Goal: Book appointment/travel/reservation

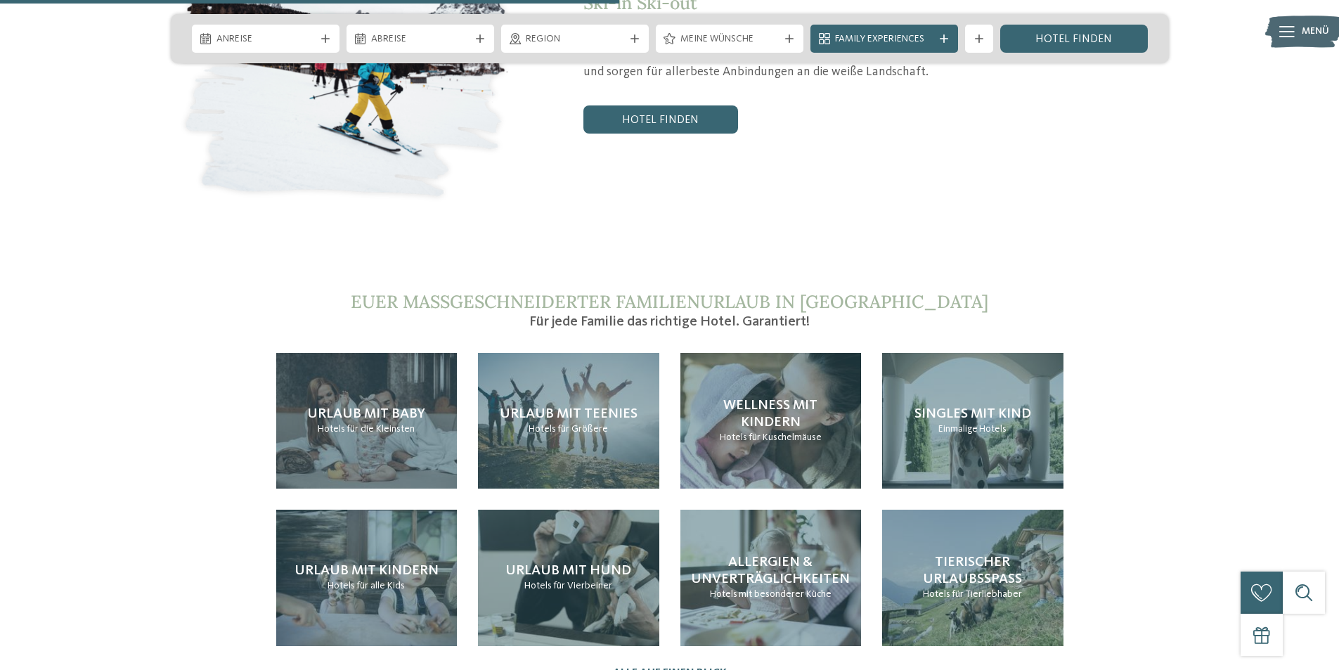
scroll to position [3022, 0]
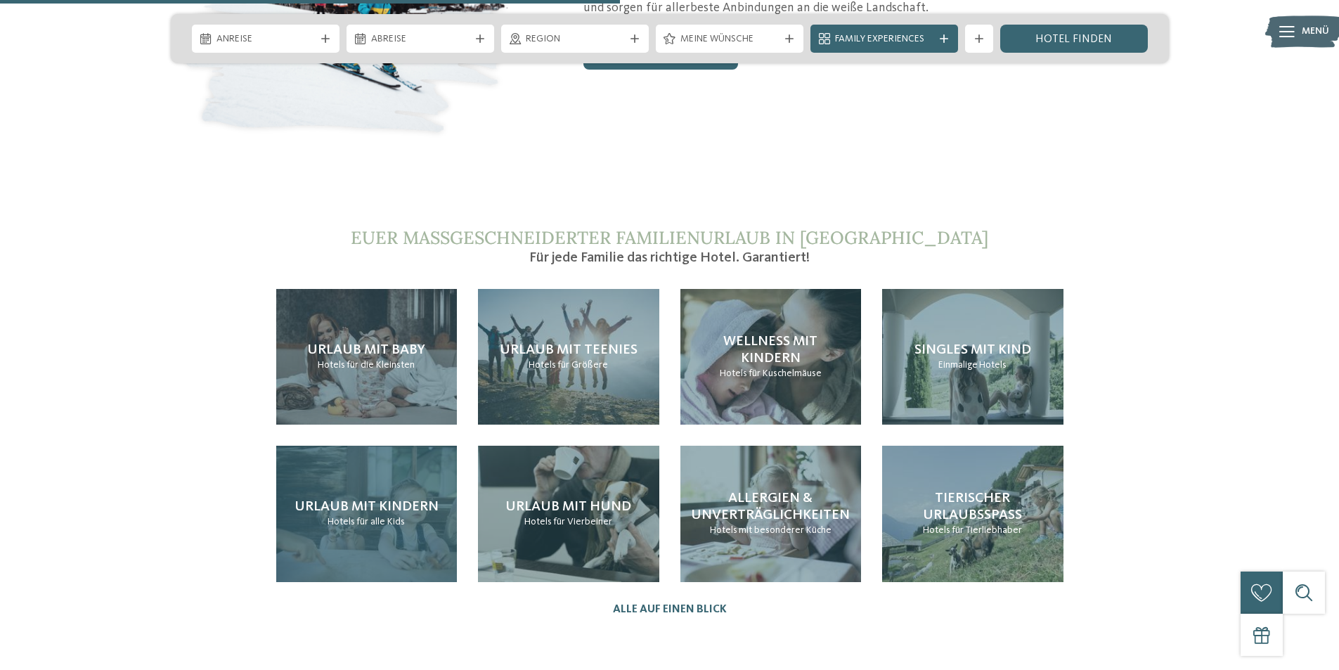
click at [403, 446] on div "Urlaub mit Kindern Hotels für alle Kids" at bounding box center [366, 514] width 181 height 136
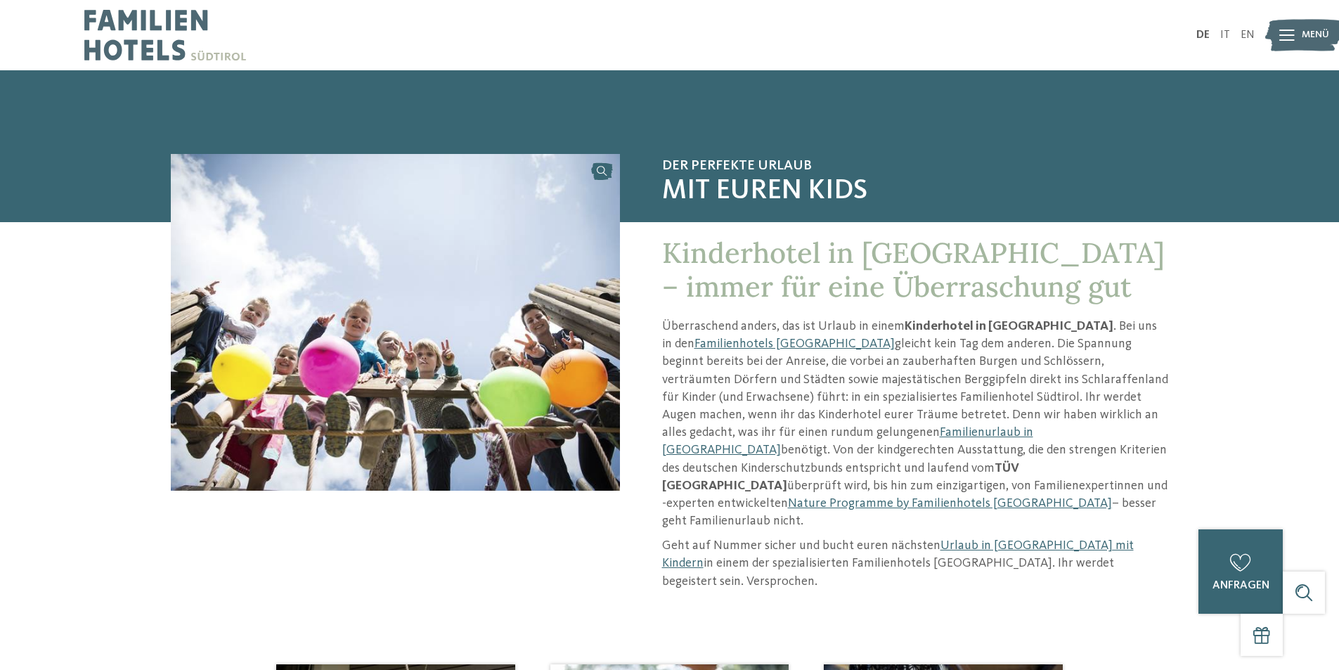
drag, startPoint x: 153, startPoint y: 339, endPoint x: 273, endPoint y: -44, distance: 402.4
click at [135, 16] on img at bounding box center [165, 35] width 162 height 70
click at [1305, 44] on div "Menü" at bounding box center [1315, 35] width 27 height 35
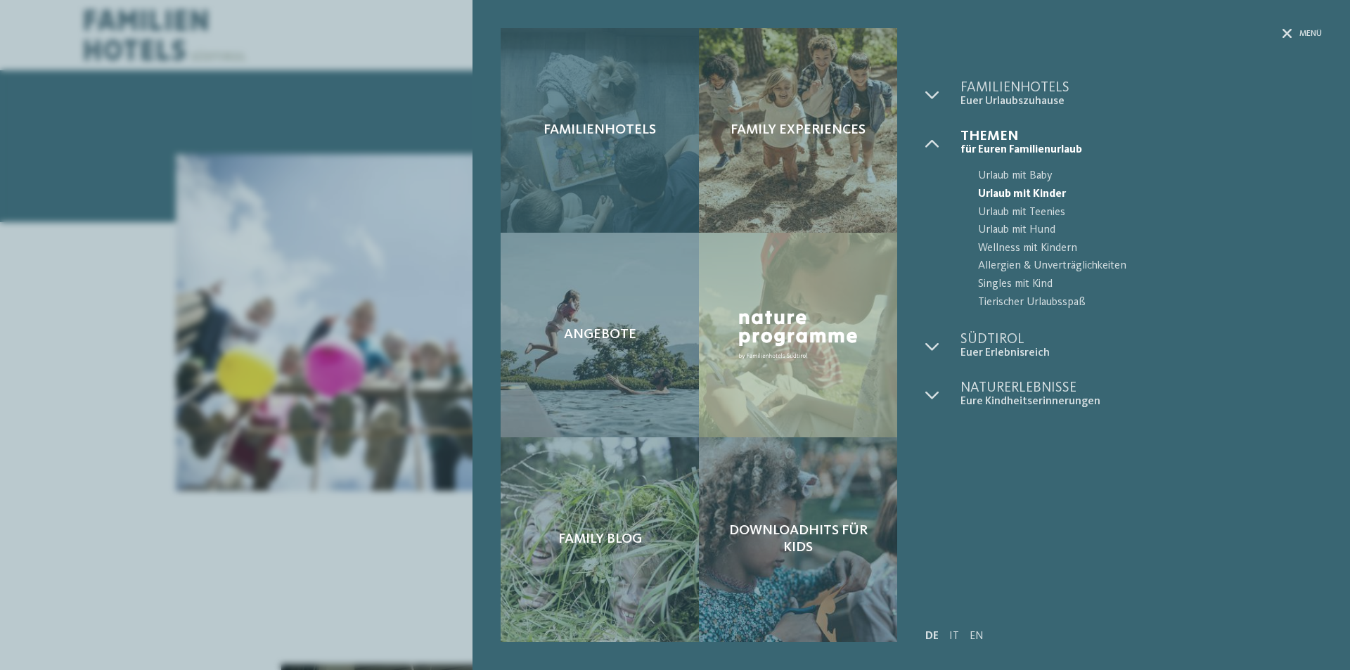
click at [624, 138] on span "Familienhotels" at bounding box center [599, 130] width 112 height 17
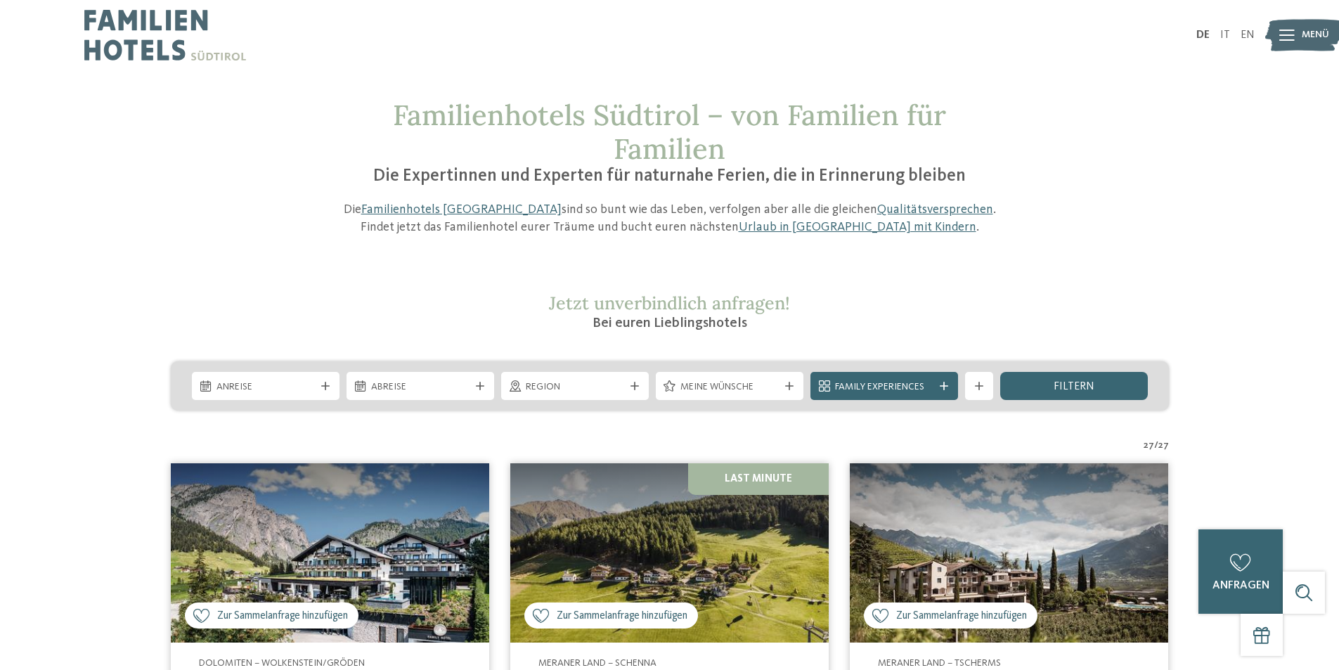
drag, startPoint x: 86, startPoint y: 384, endPoint x: 162, endPoint y: 72, distance: 320.3
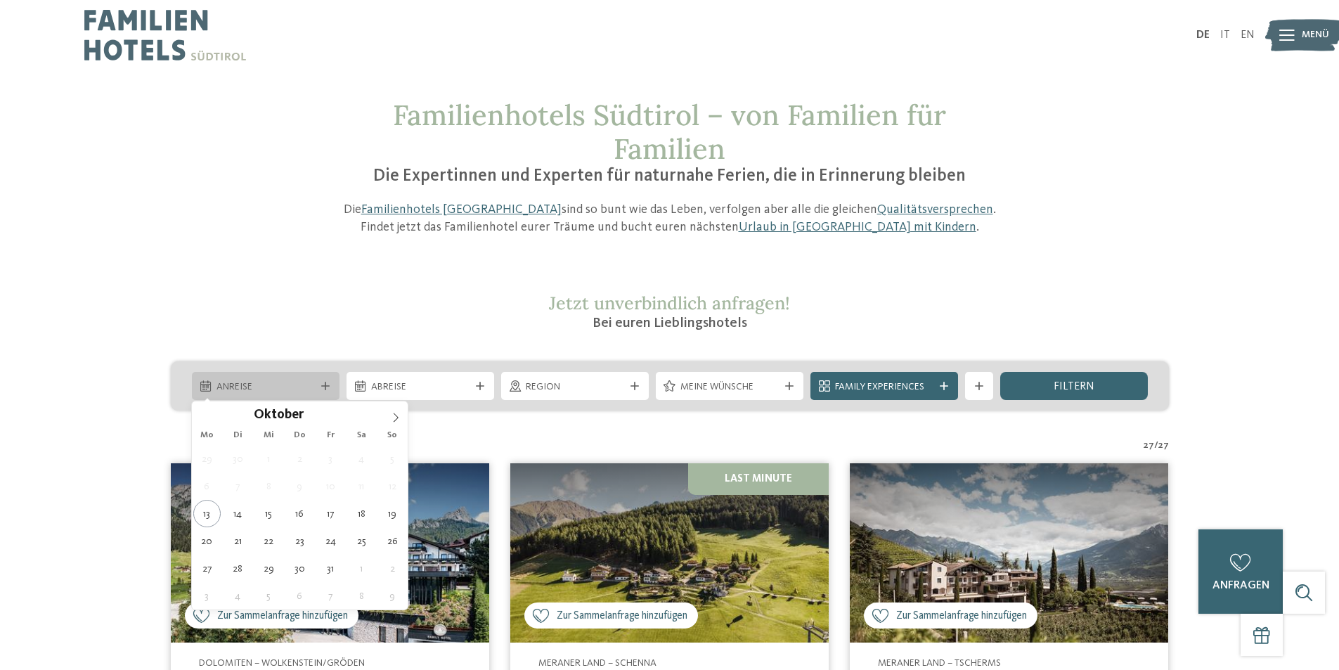
click at [288, 396] on div "Anreise" at bounding box center [266, 386] width 148 height 28
click at [395, 416] on icon at bounding box center [396, 418] width 10 height 10
type input "****"
click at [395, 416] on icon at bounding box center [396, 418] width 10 height 10
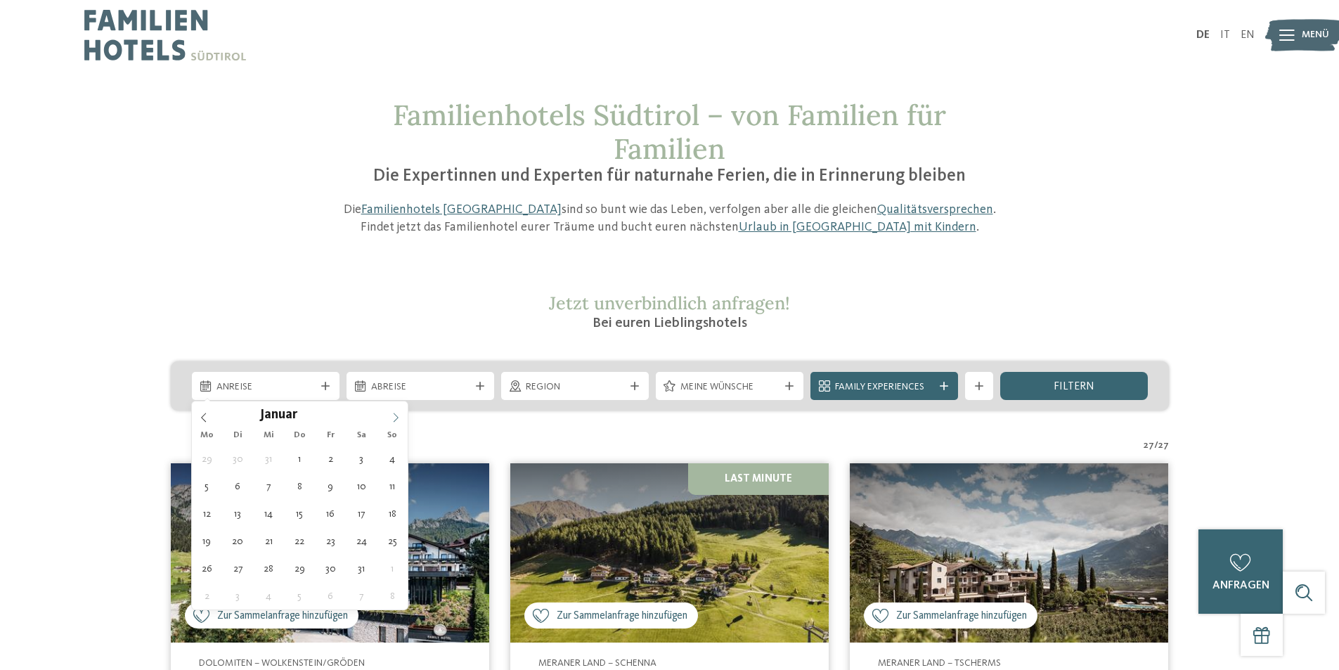
click at [395, 416] on icon at bounding box center [396, 418] width 10 height 10
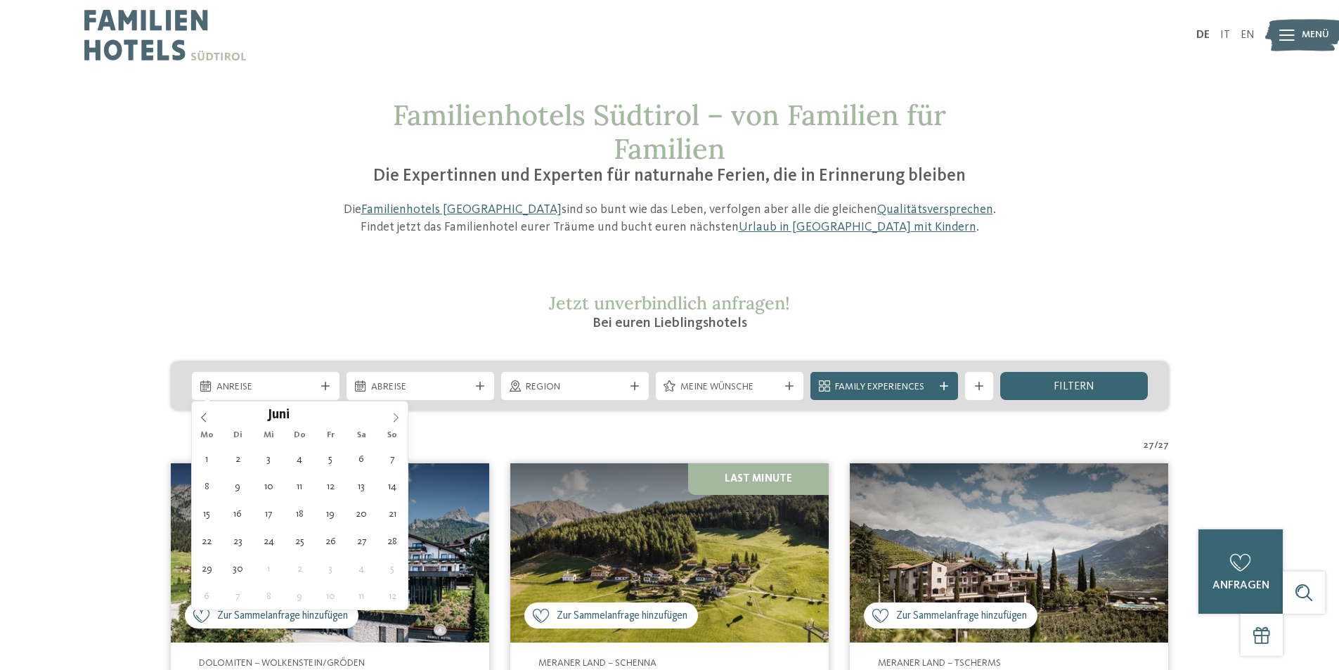
click at [395, 416] on icon at bounding box center [396, 418] width 10 height 10
type div "19.07.2026"
type input "****"
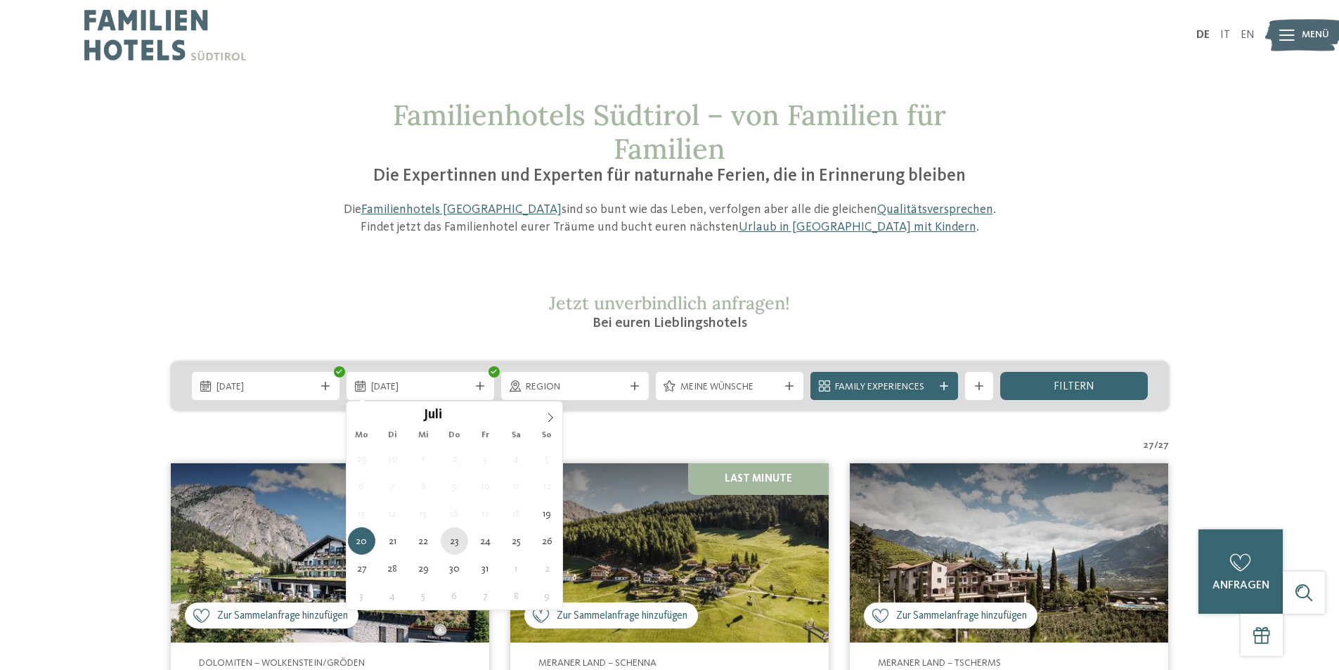
type div "23.07.2026"
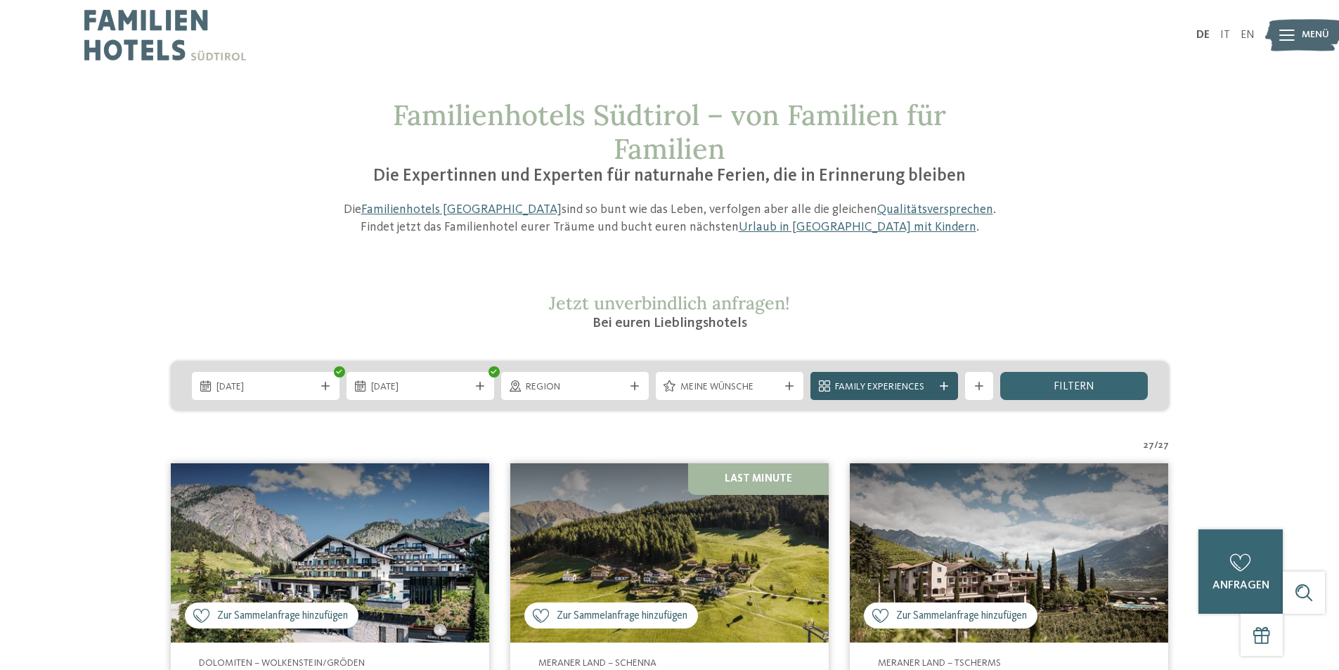
click at [943, 389] on icon at bounding box center [944, 386] width 8 height 8
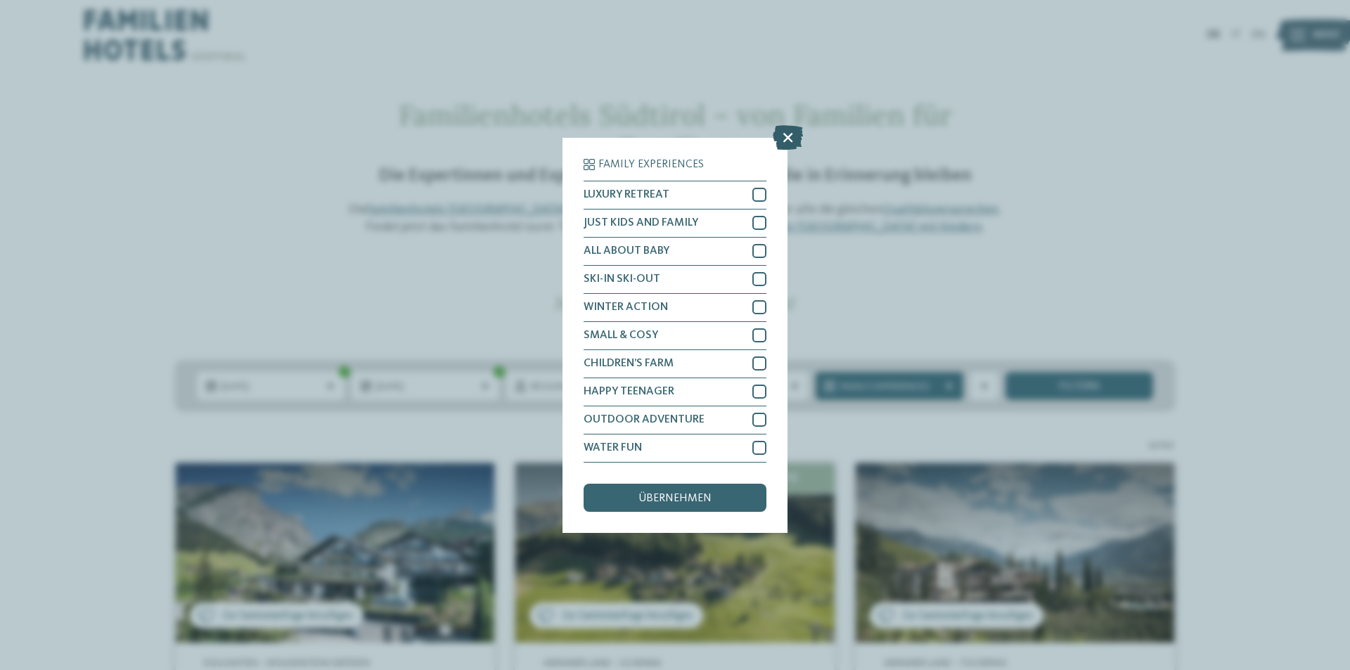
click at [794, 134] on icon at bounding box center [787, 136] width 30 height 25
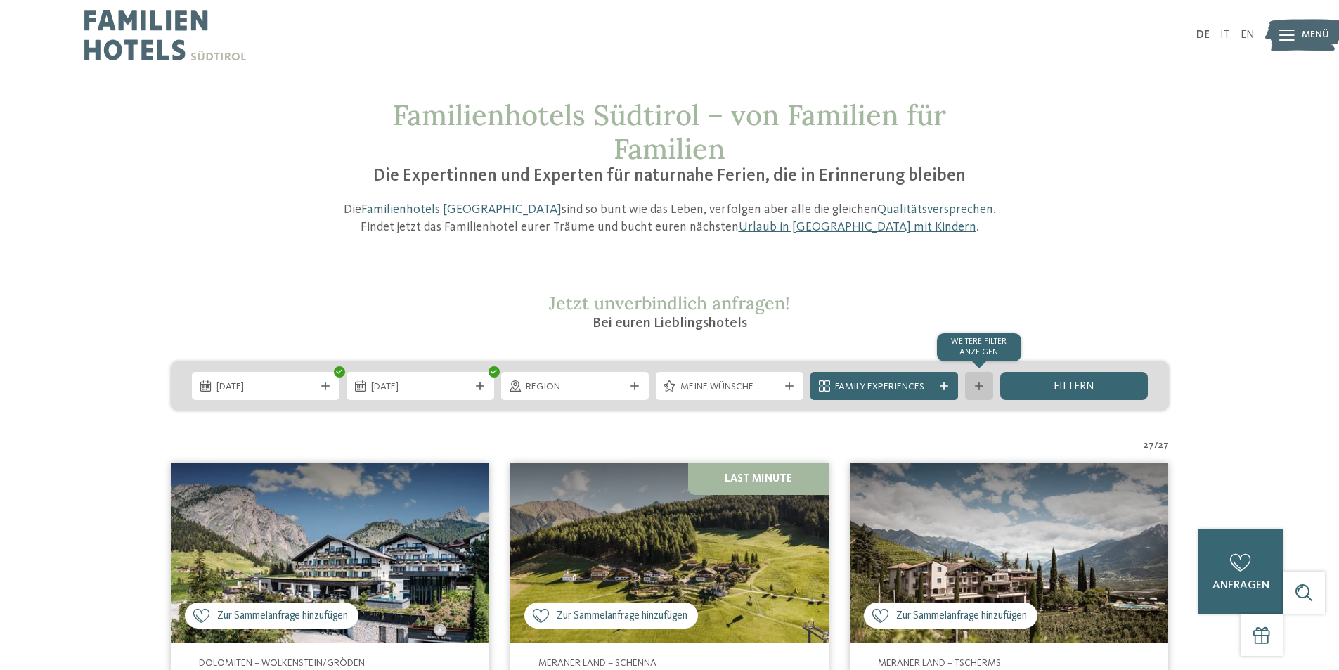
click at [989, 389] on div "Weitere Filter anzeigen" at bounding box center [979, 386] width 28 height 28
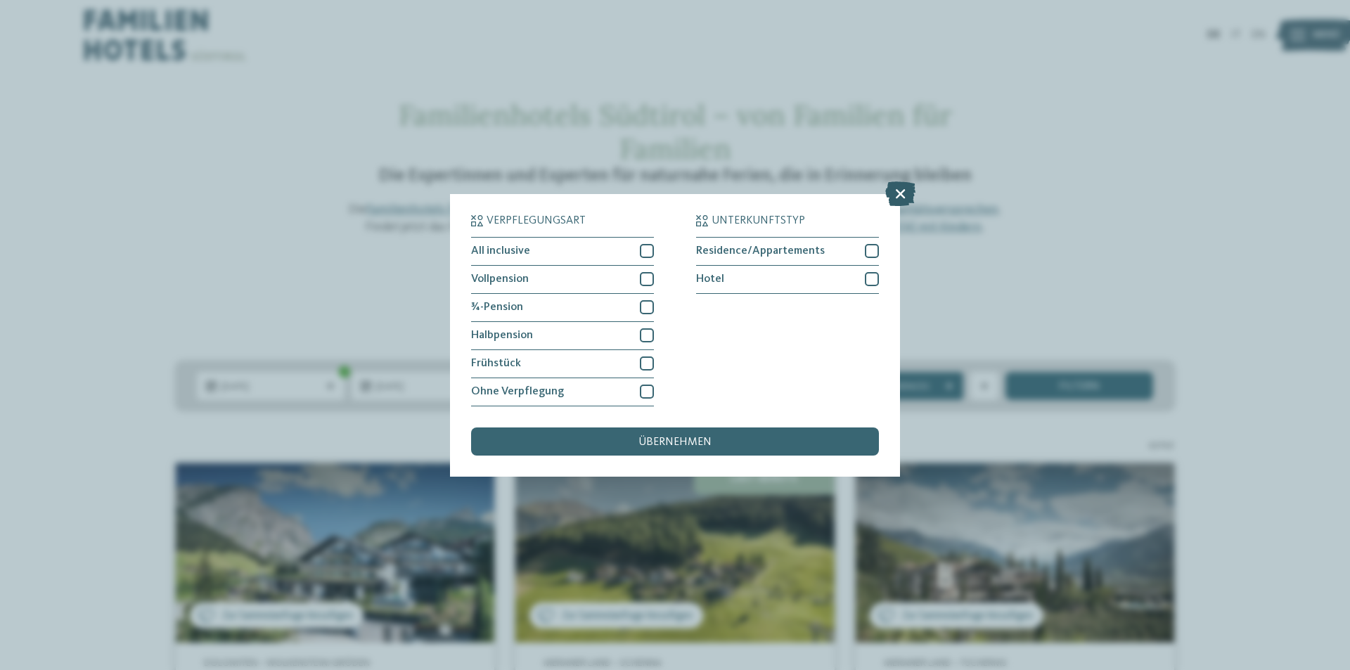
click at [895, 198] on icon at bounding box center [900, 193] width 30 height 25
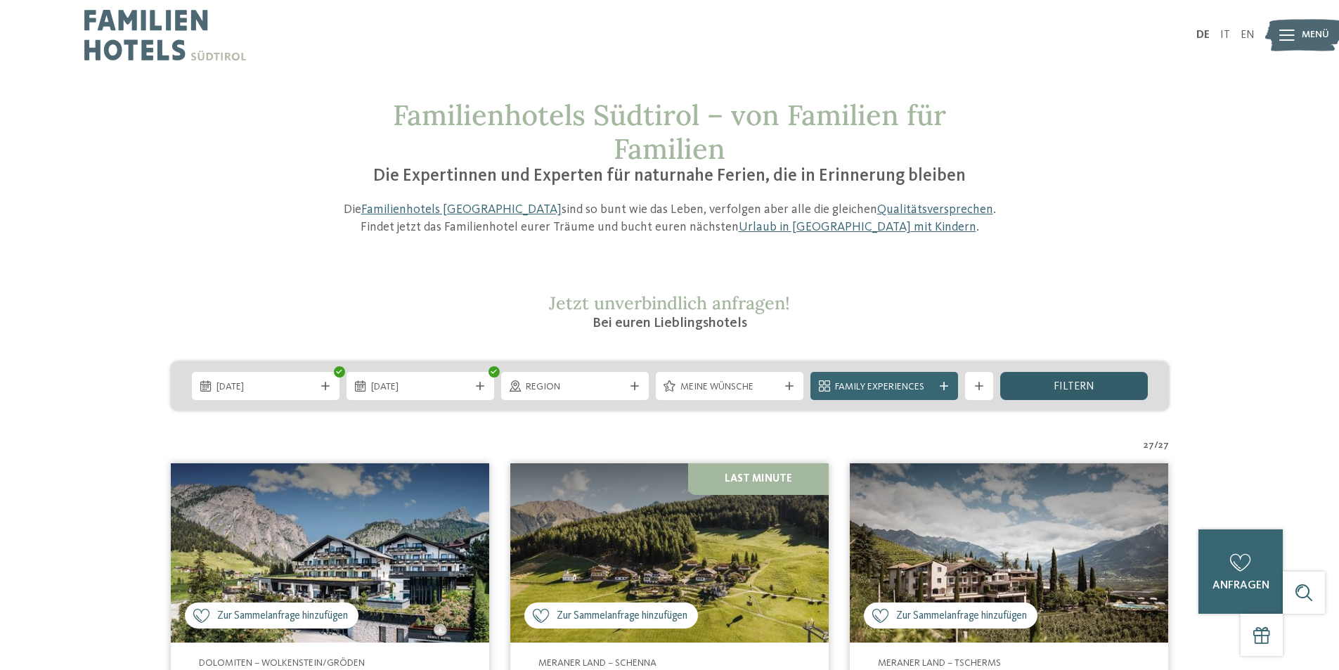
click at [1068, 388] on span "filtern" at bounding box center [1074, 386] width 41 height 11
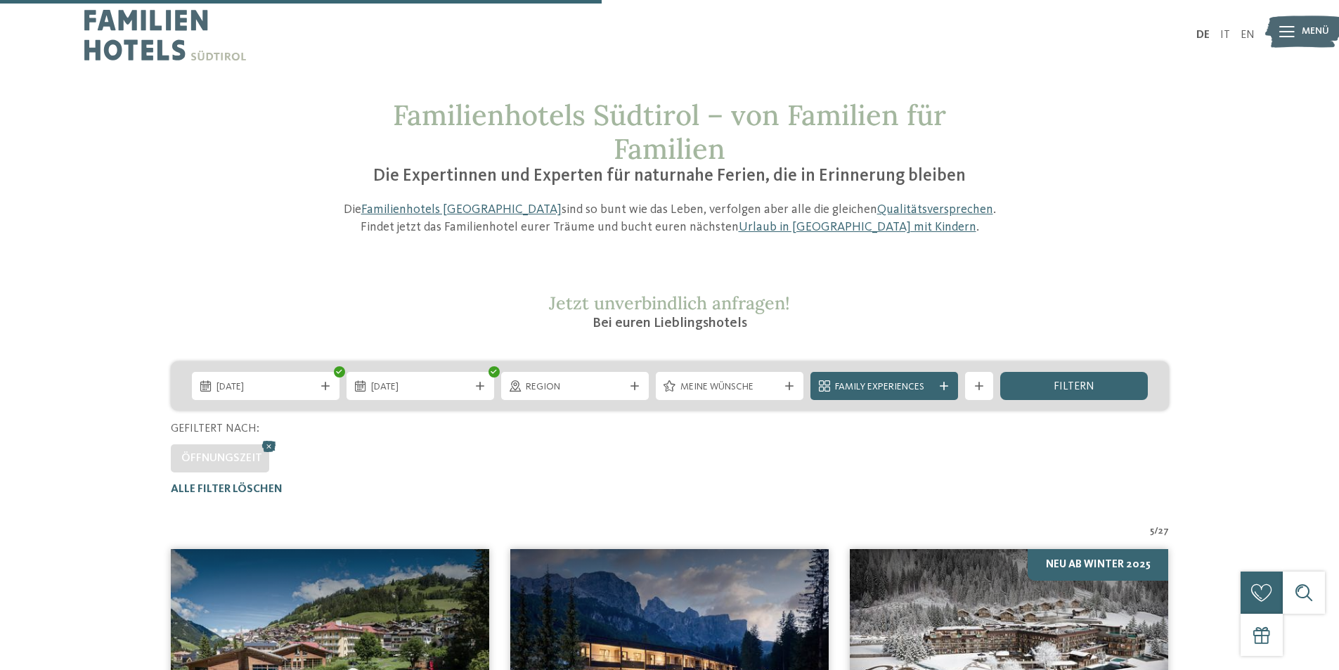
drag, startPoint x: 137, startPoint y: 449, endPoint x: 164, endPoint y: 251, distance: 200.1
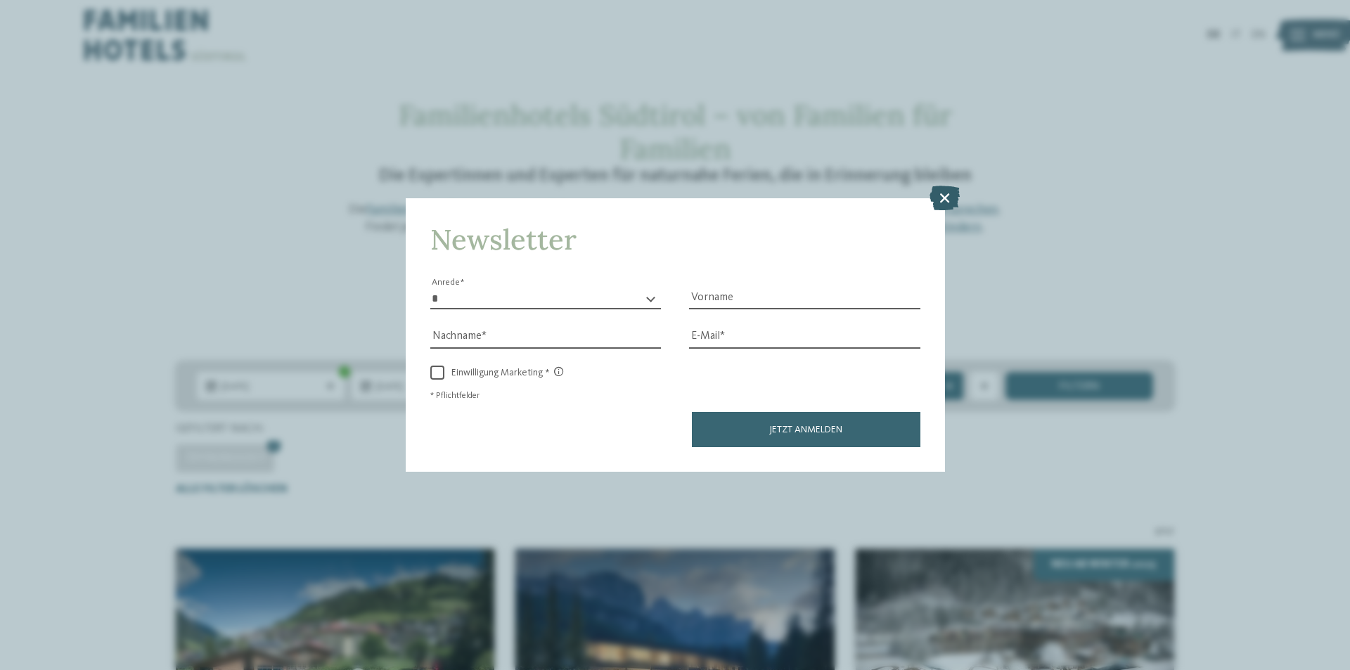
click at [950, 198] on icon at bounding box center [944, 198] width 30 height 25
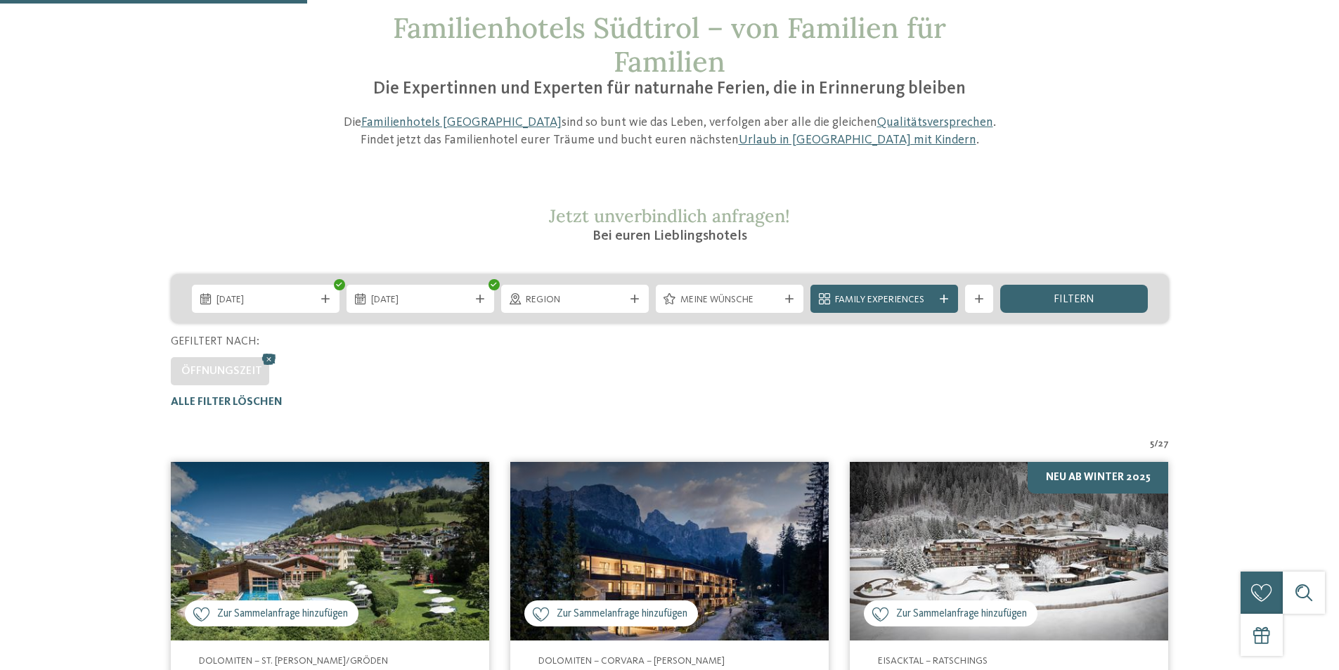
scroll to position [422, 0]
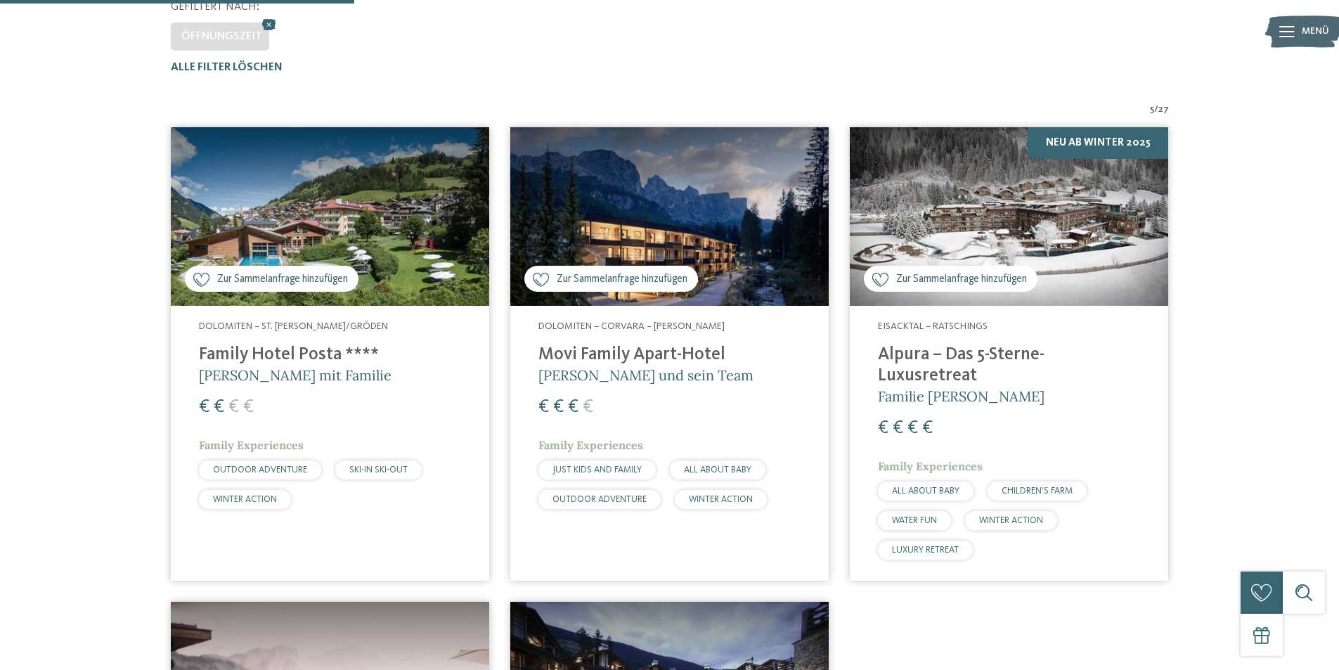
click at [341, 210] on img at bounding box center [330, 216] width 318 height 179
click at [693, 210] on img at bounding box center [669, 216] width 318 height 179
click at [1084, 209] on img at bounding box center [1009, 216] width 318 height 179
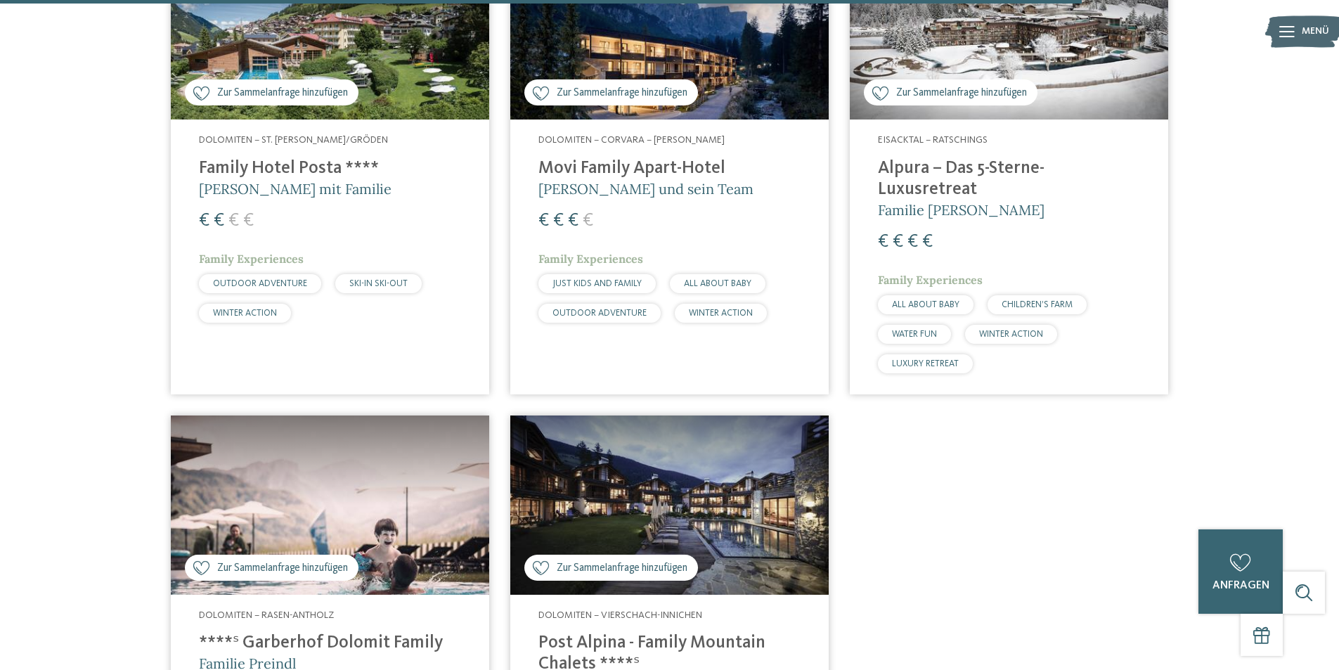
scroll to position [0, 0]
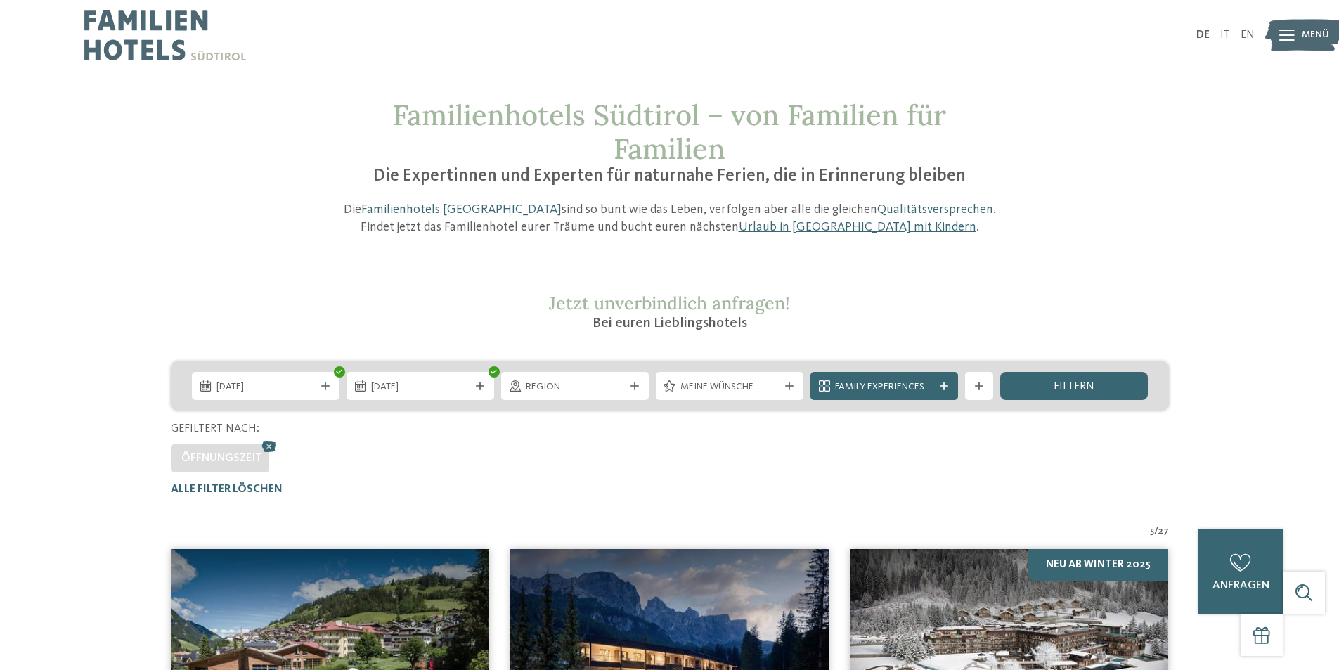
drag, startPoint x: 206, startPoint y: 355, endPoint x: 261, endPoint y: -61, distance: 419.8
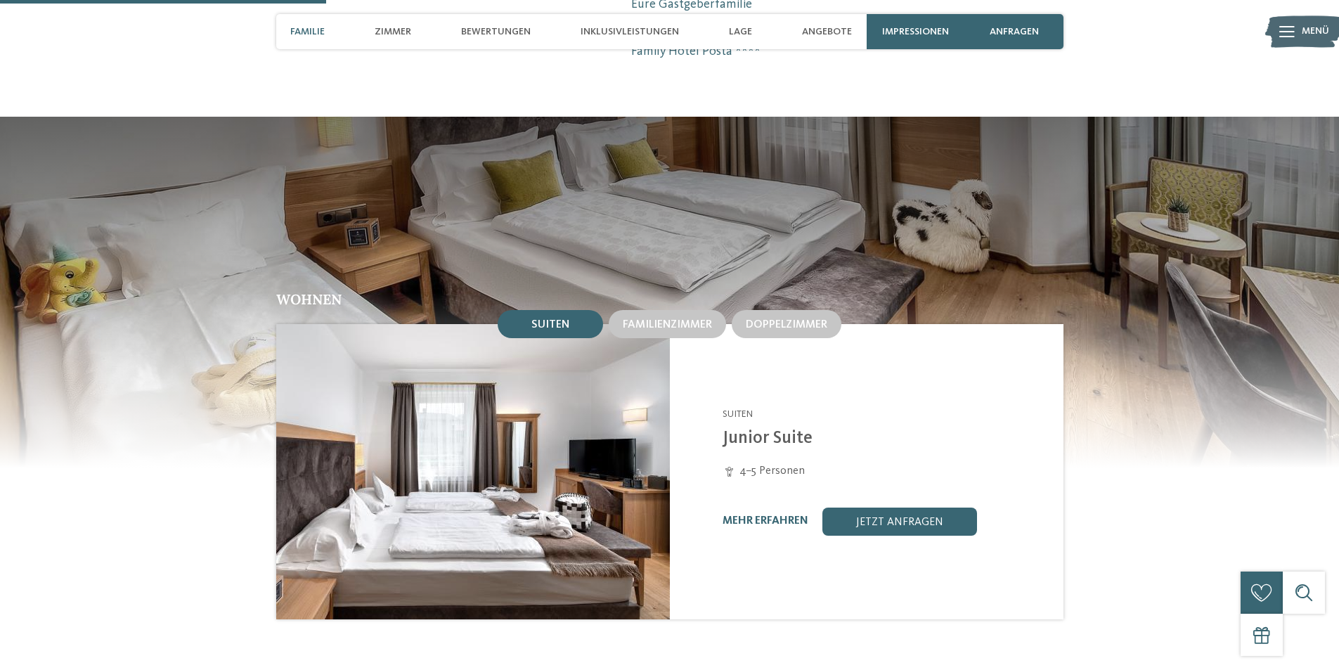
drag, startPoint x: 0, startPoint y: 0, endPoint x: 368, endPoint y: 295, distance: 471.5
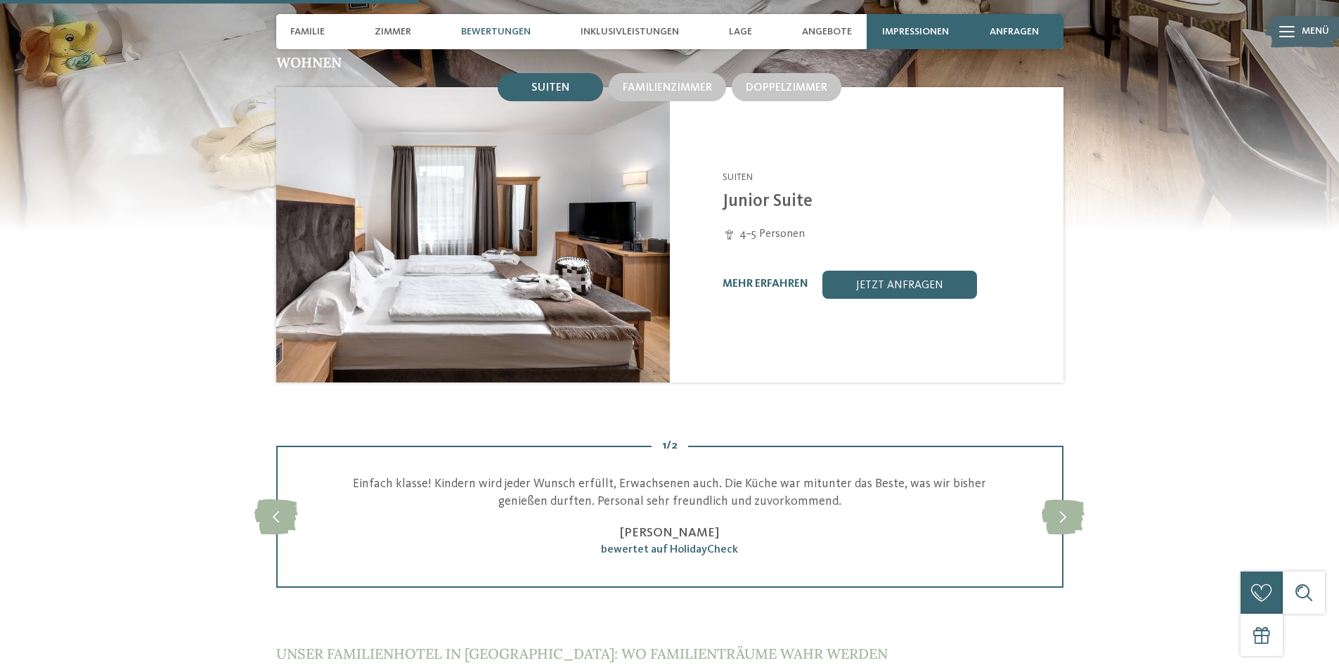
drag, startPoint x: 245, startPoint y: 162, endPoint x: 253, endPoint y: 188, distance: 26.7
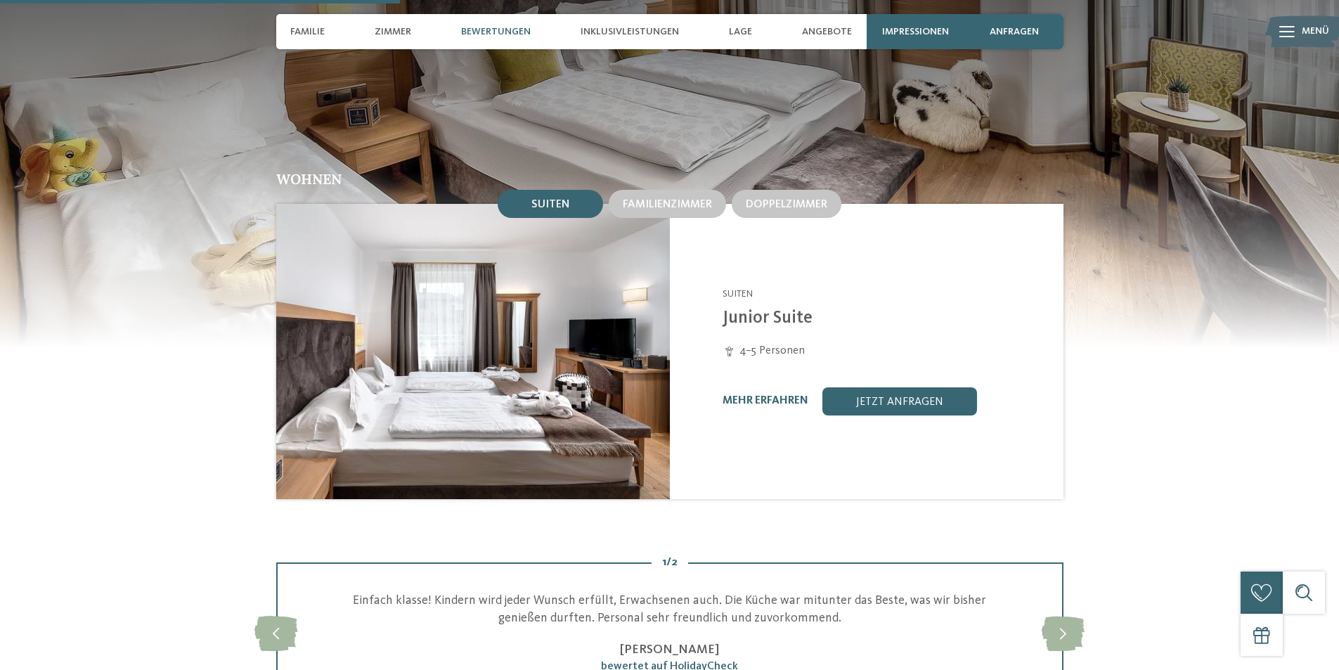
scroll to position [1326, 0]
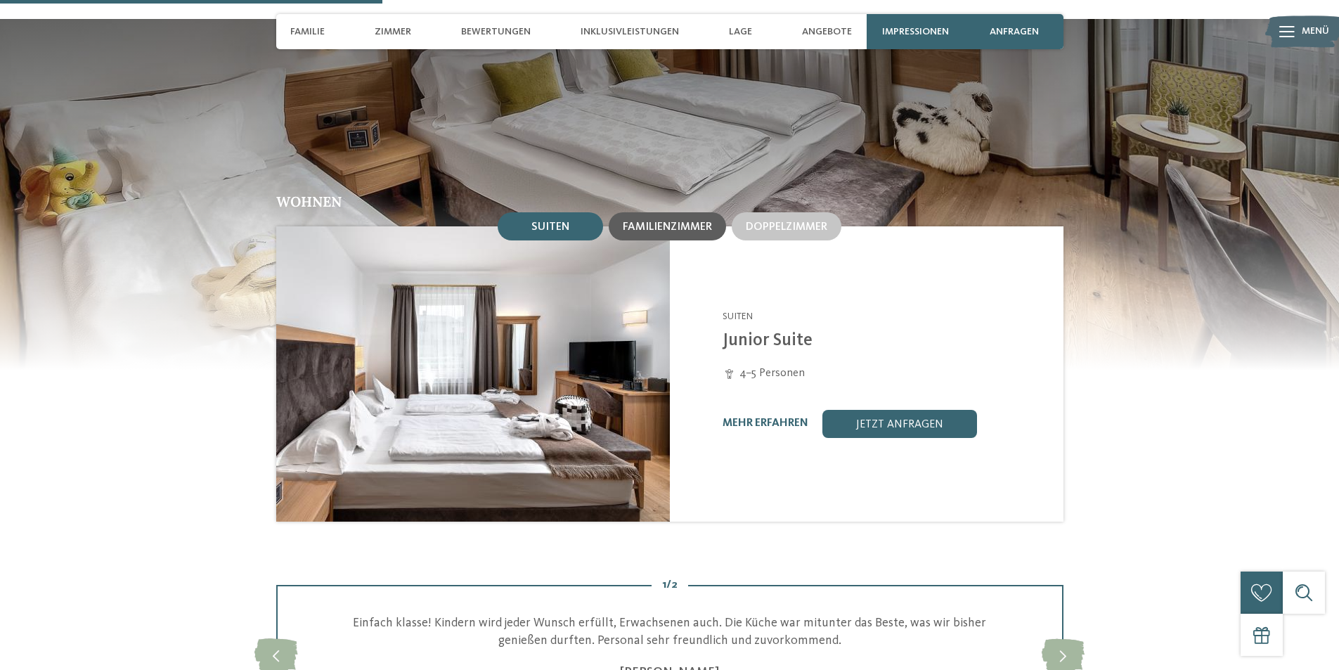
click at [655, 212] on div "Familienzimmer" at bounding box center [667, 226] width 117 height 28
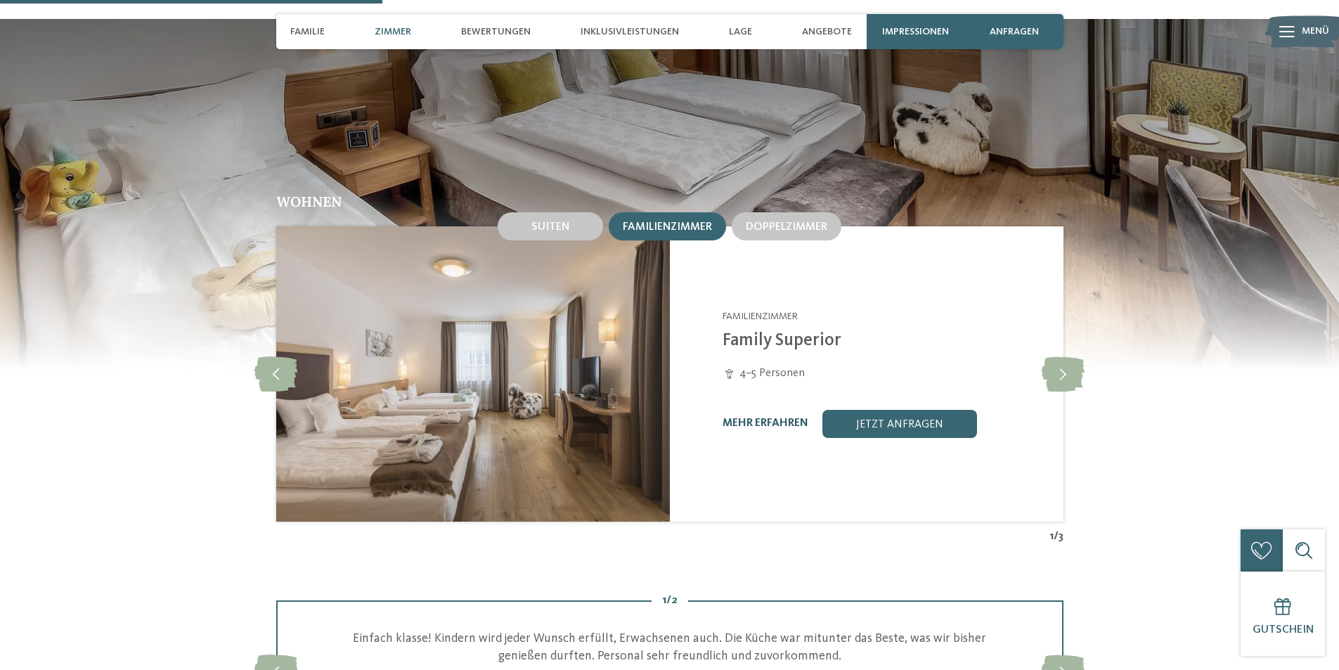
drag, startPoint x: 749, startPoint y: 379, endPoint x: 753, endPoint y: 385, distance: 7.6
click at [752, 410] on div "mehr erfahren jetzt anfragen" at bounding box center [884, 424] width 323 height 28
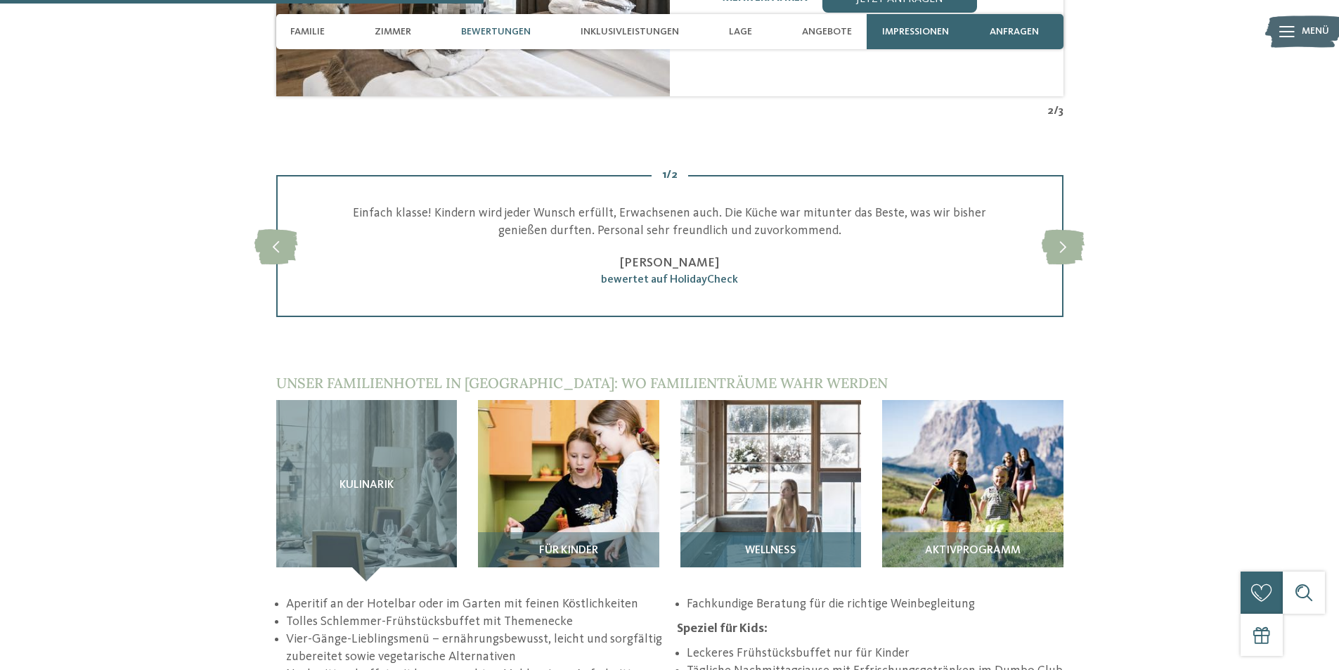
scroll to position [1818, 0]
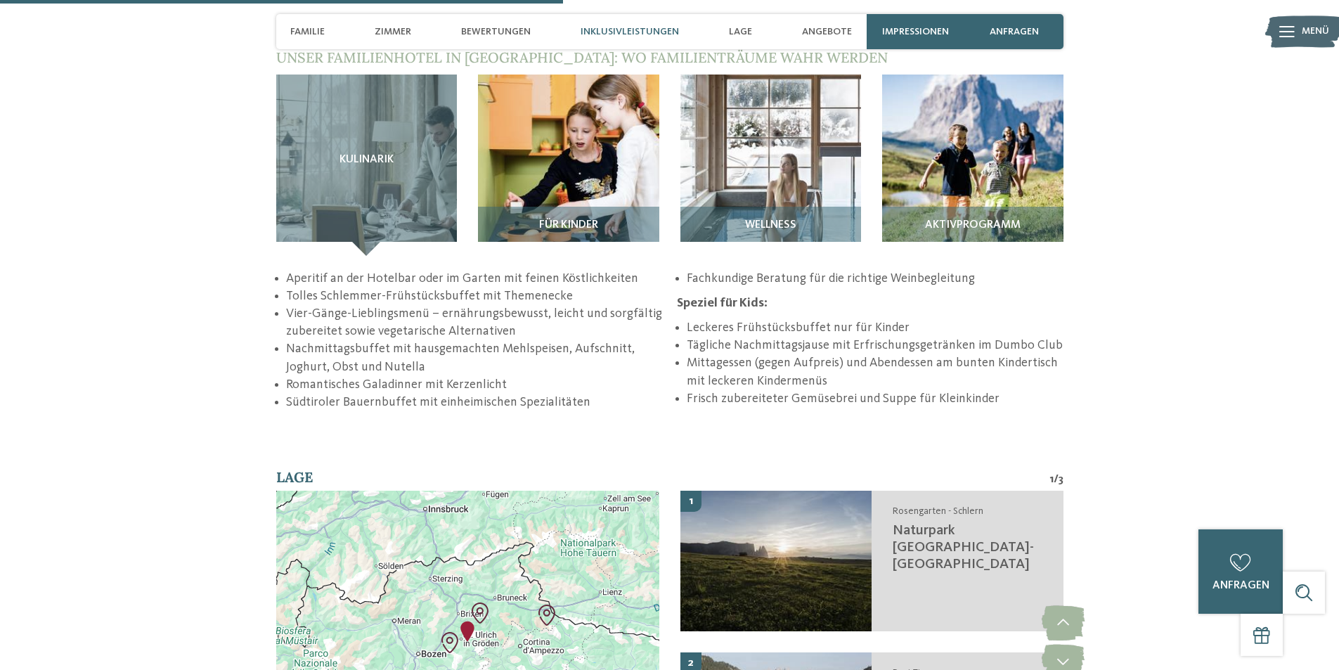
drag, startPoint x: 271, startPoint y: 323, endPoint x: 261, endPoint y: 427, distance: 103.7
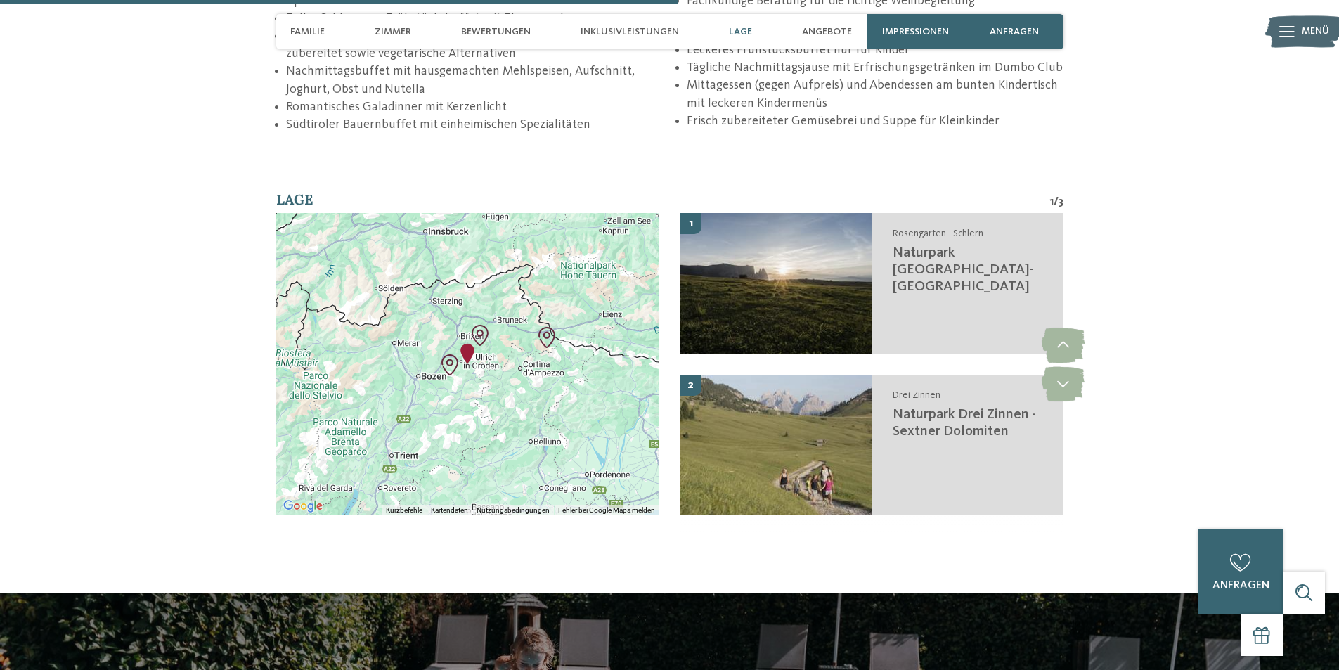
scroll to position [2396, 0]
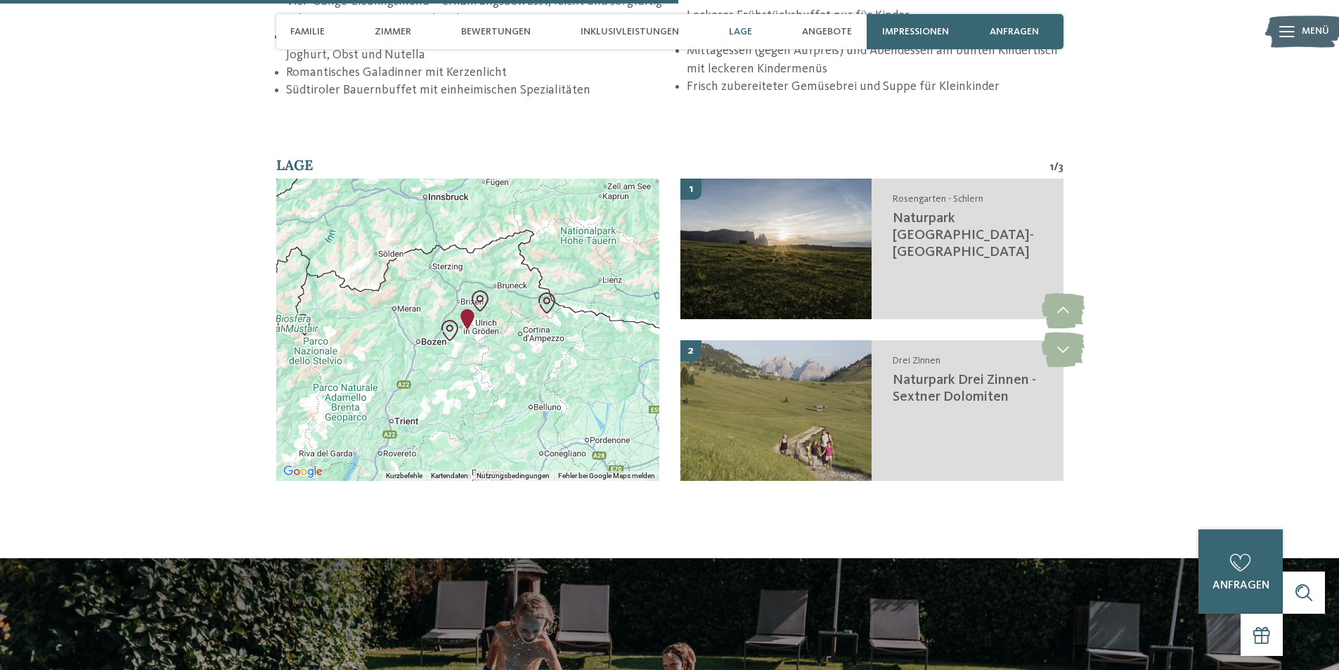
drag, startPoint x: 190, startPoint y: 272, endPoint x: 190, endPoint y: 311, distance: 39.4
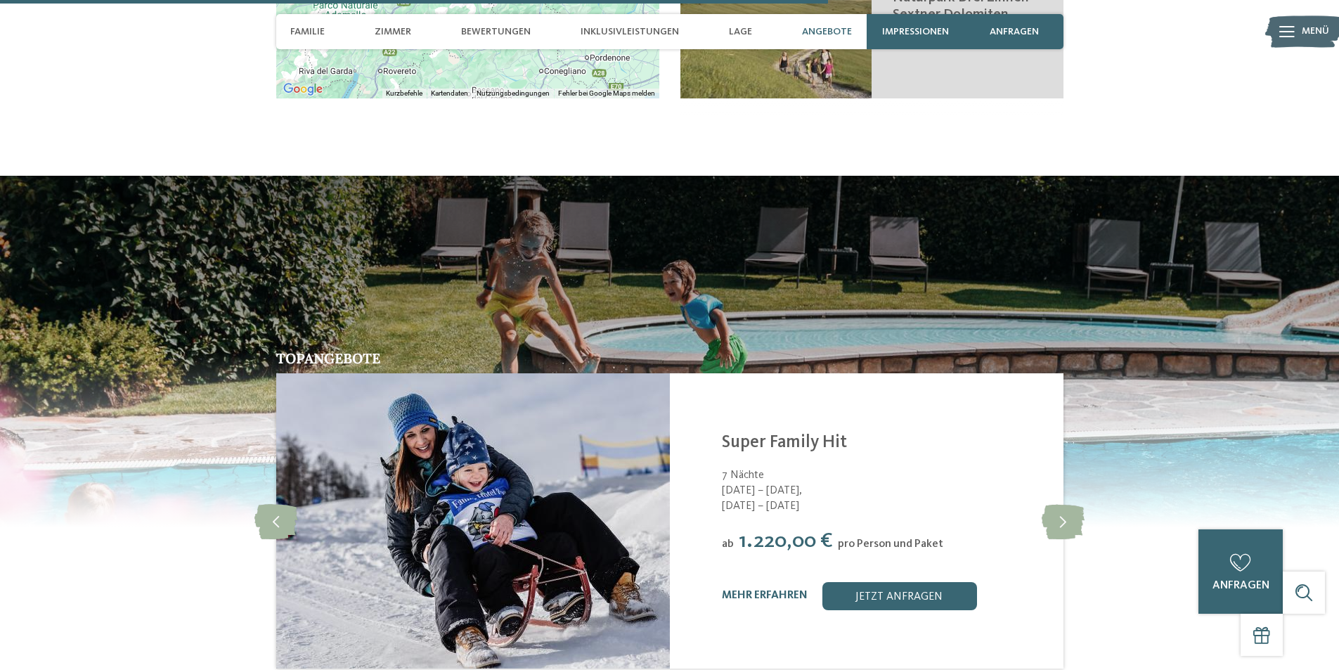
drag, startPoint x: 208, startPoint y: 203, endPoint x: 221, endPoint y: 310, distance: 107.6
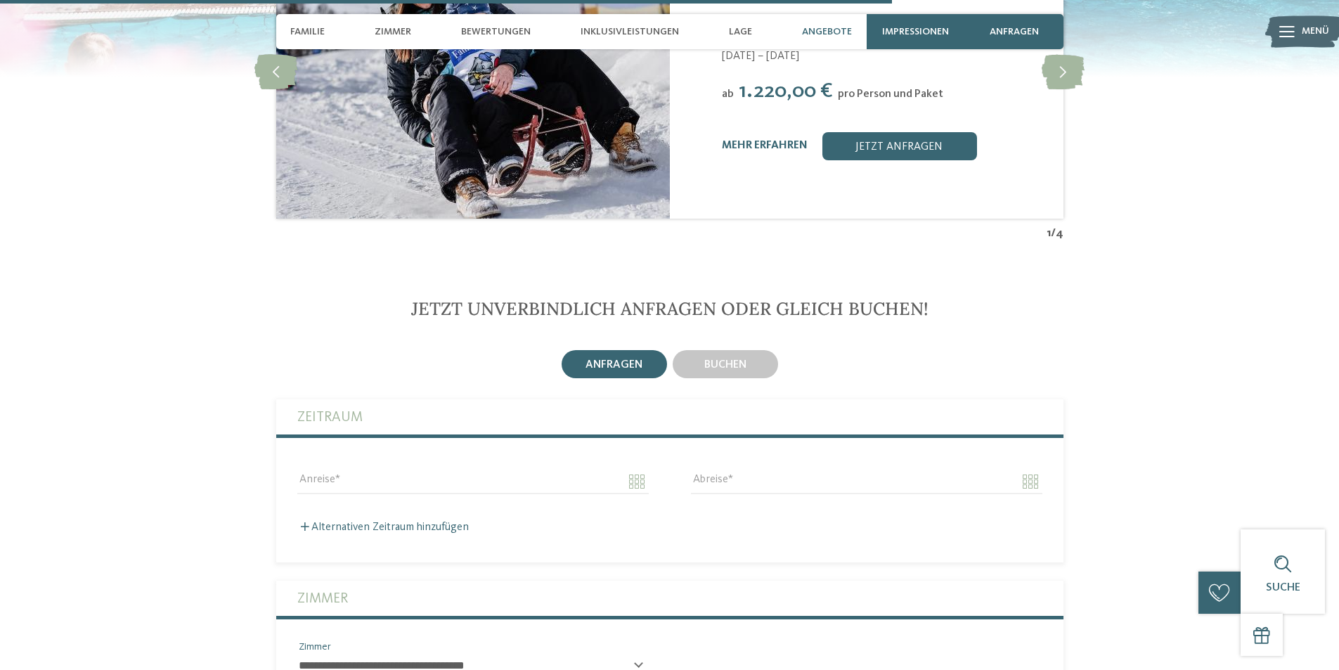
drag, startPoint x: 208, startPoint y: 226, endPoint x: 221, endPoint y: 297, distance: 72.1
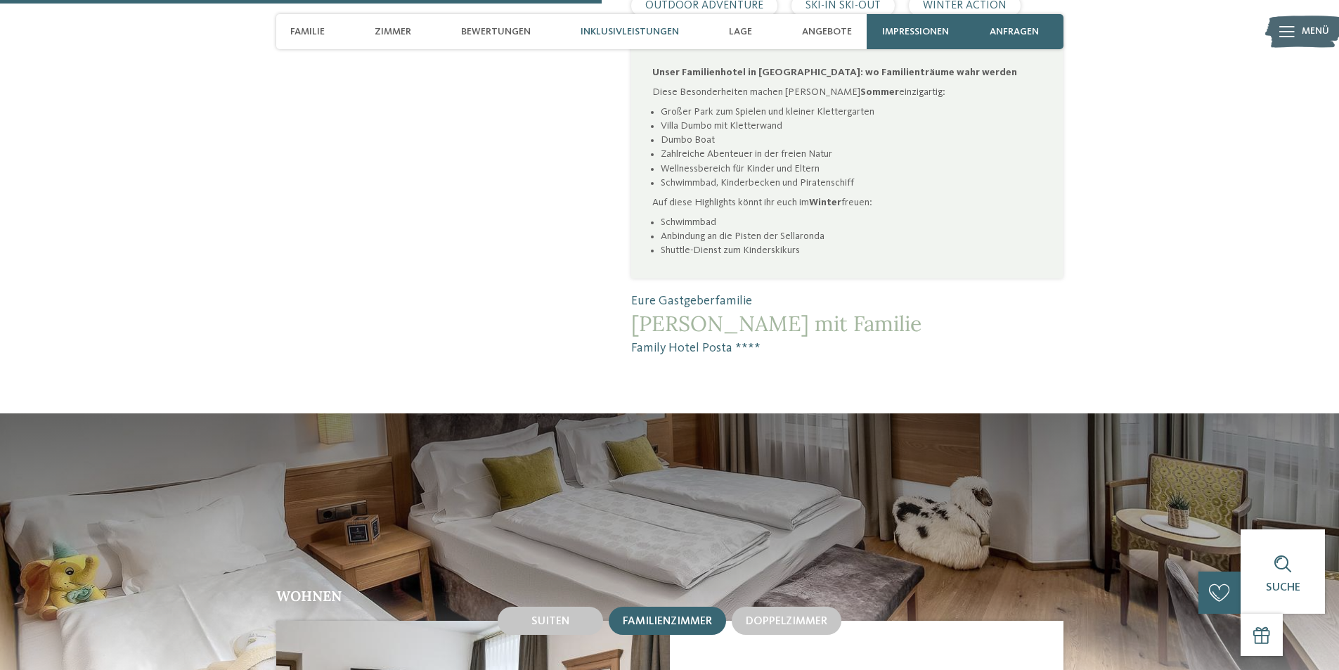
scroll to position [0, 0]
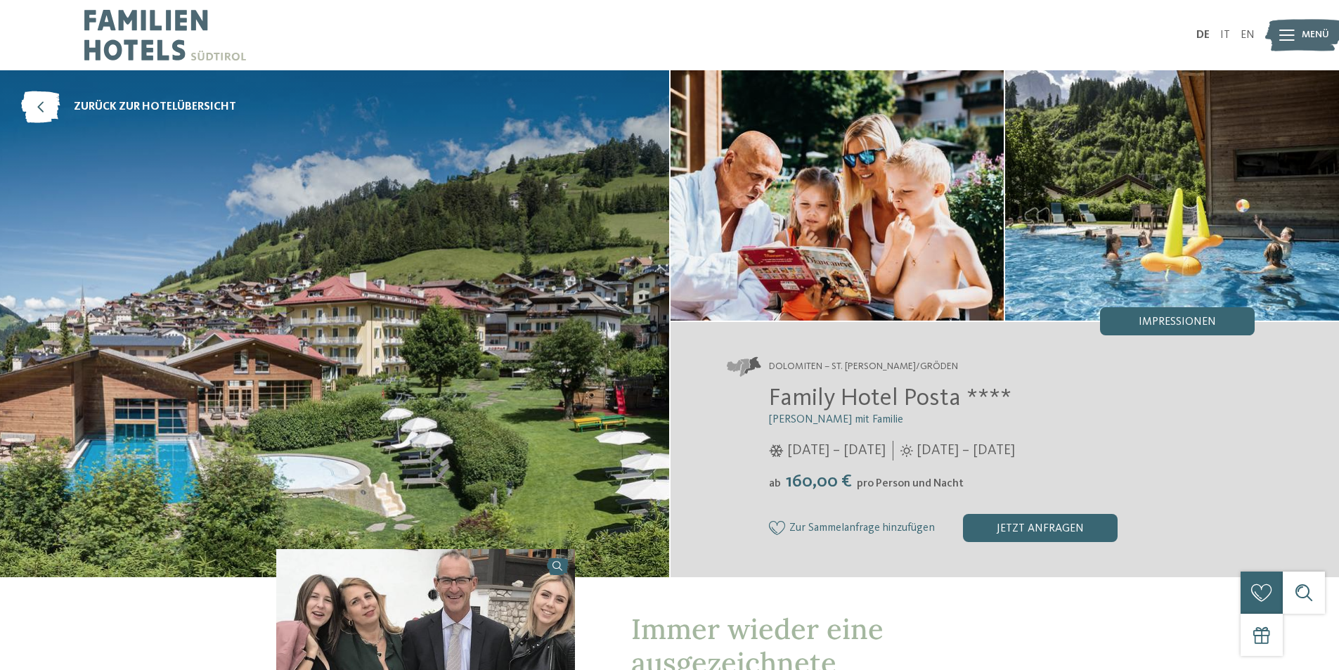
drag, startPoint x: 217, startPoint y: 296, endPoint x: 259, endPoint y: -3, distance: 301.7
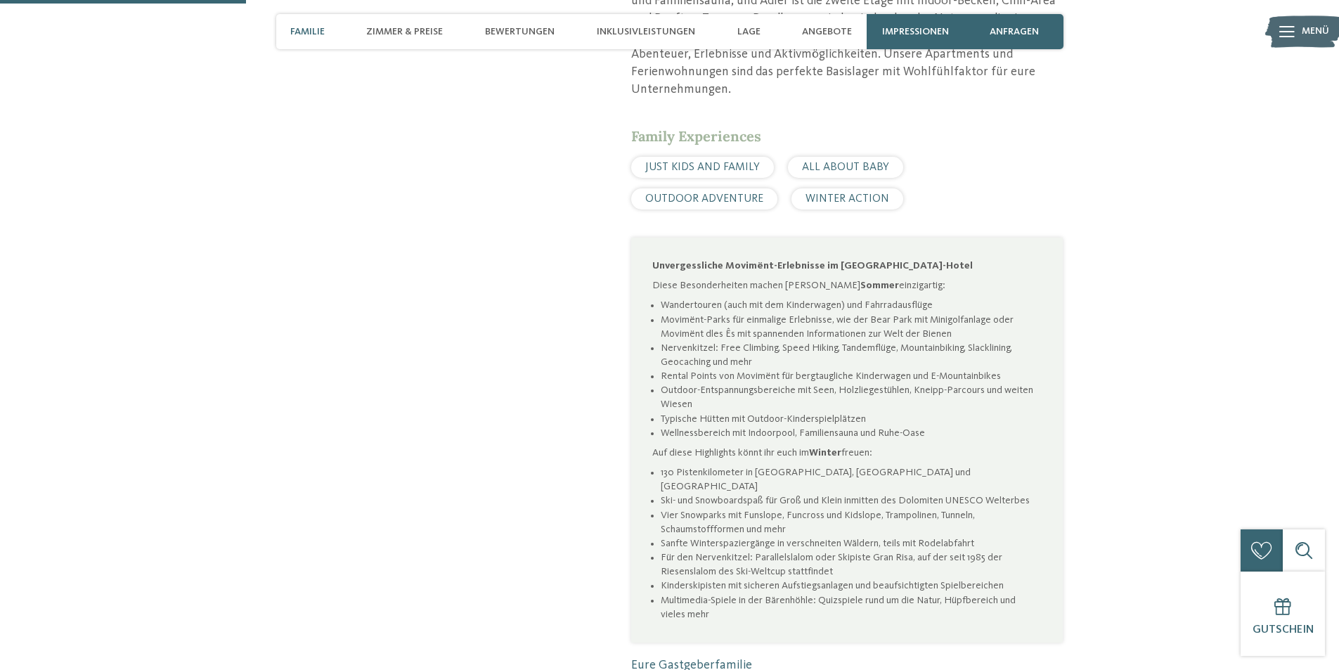
scroll to position [914, 0]
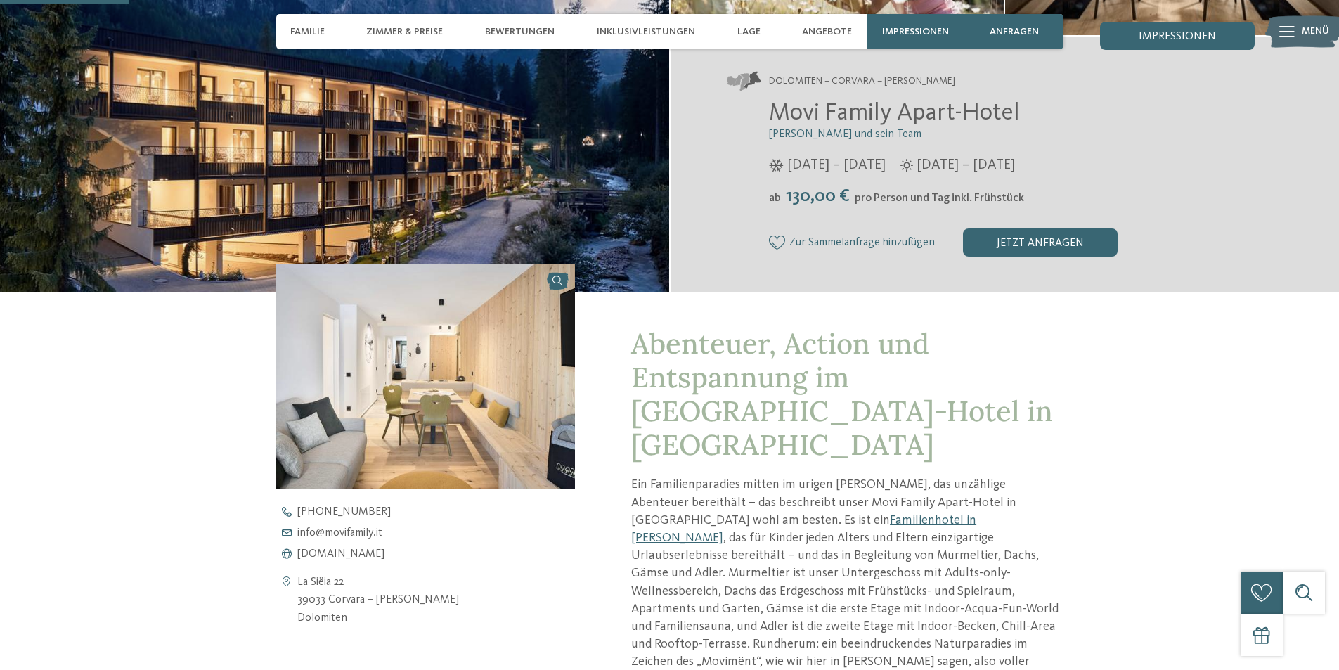
drag, startPoint x: 519, startPoint y: 313, endPoint x: 532, endPoint y: 200, distance: 113.9
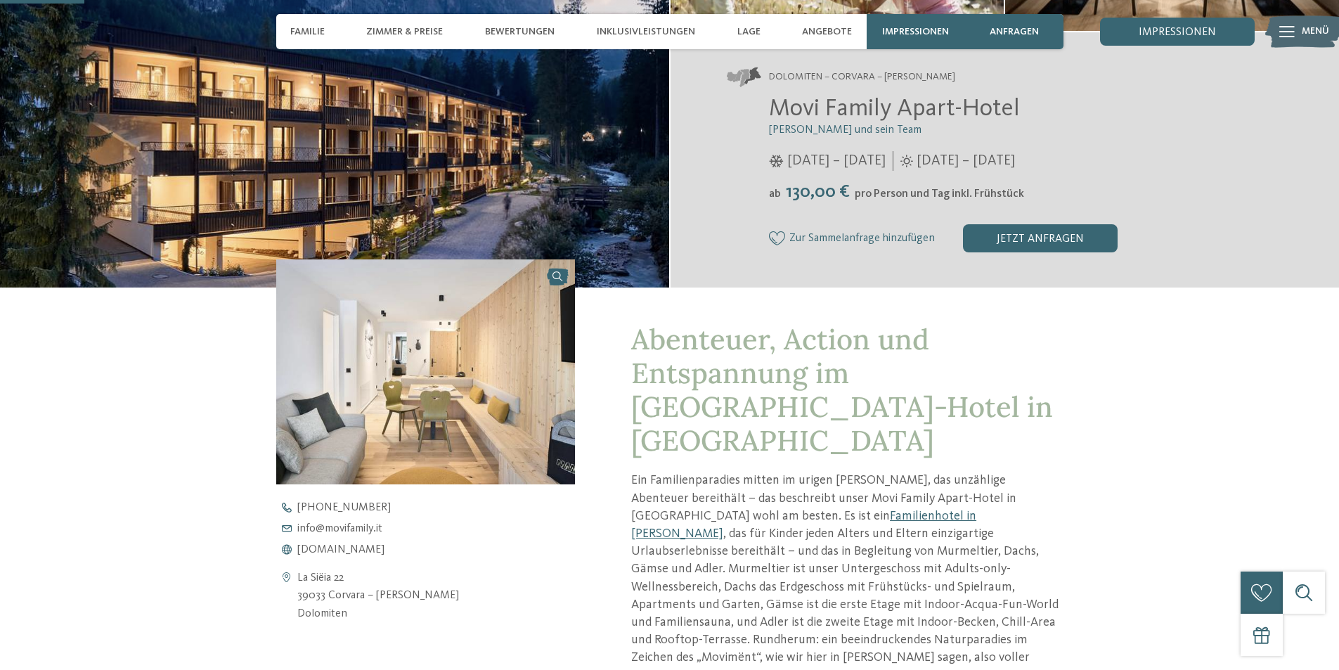
scroll to position [161, 0]
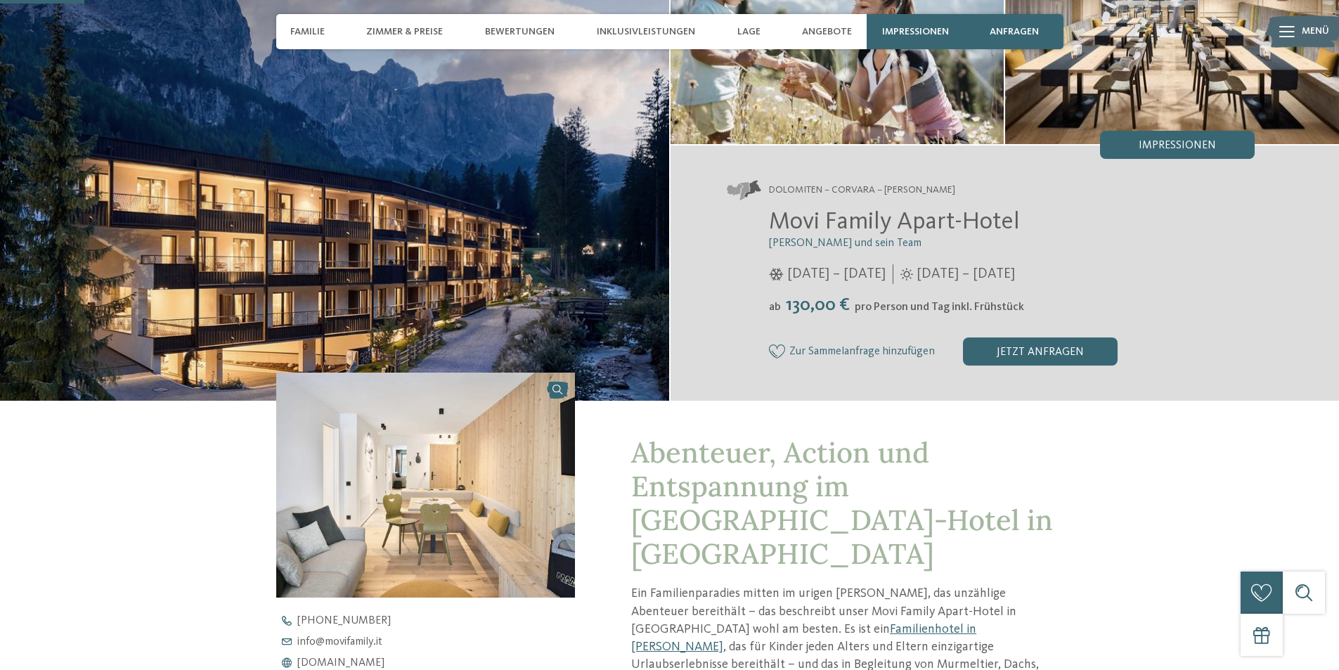
drag, startPoint x: 506, startPoint y: 375, endPoint x: 517, endPoint y: 282, distance: 94.1
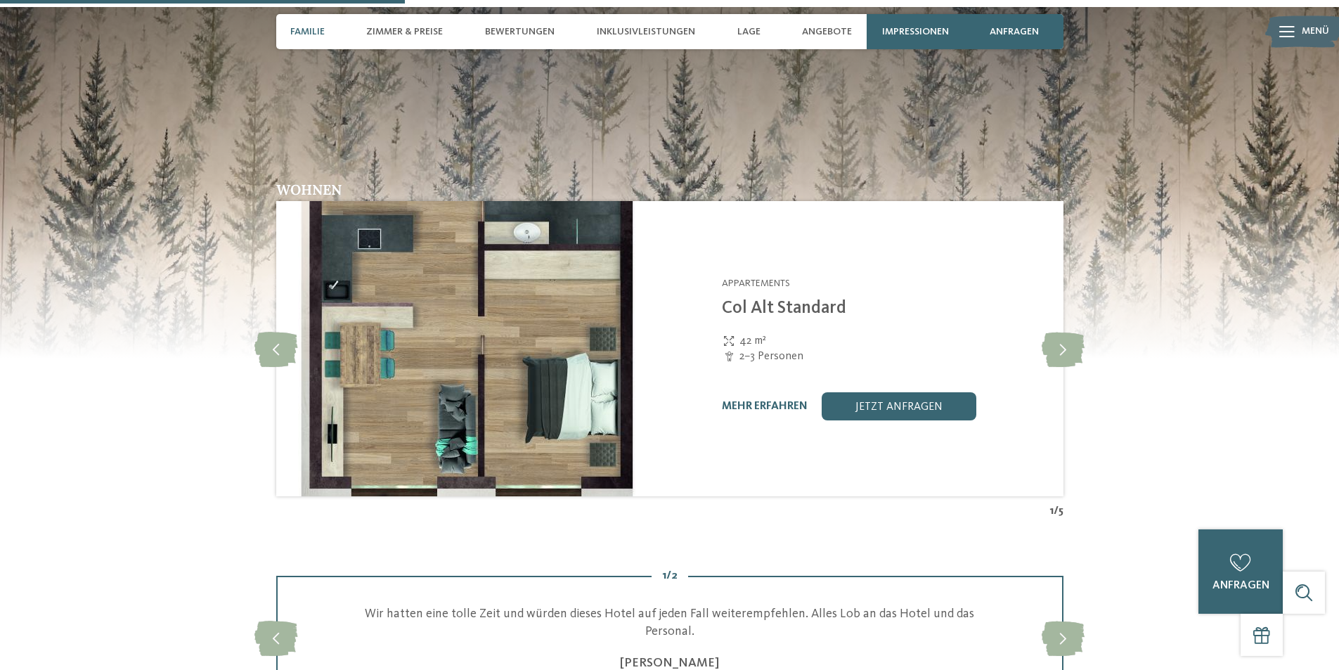
scroll to position [1707, 0]
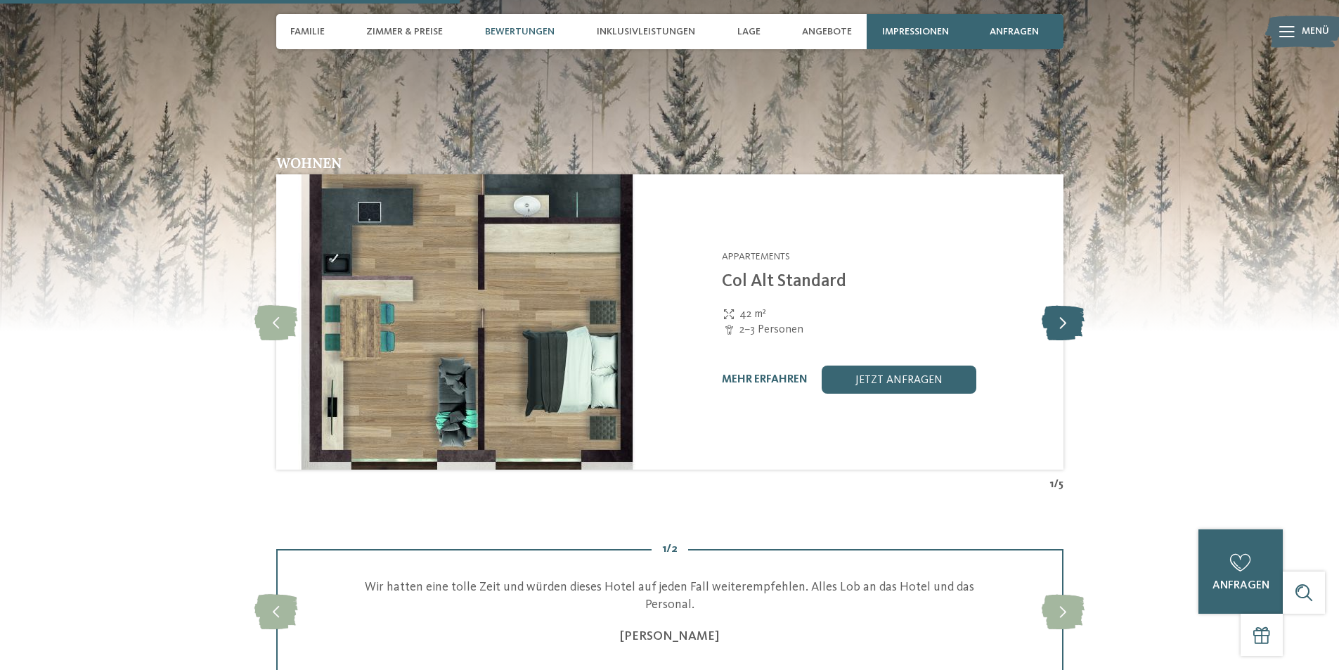
click at [1061, 304] on icon at bounding box center [1063, 321] width 43 height 35
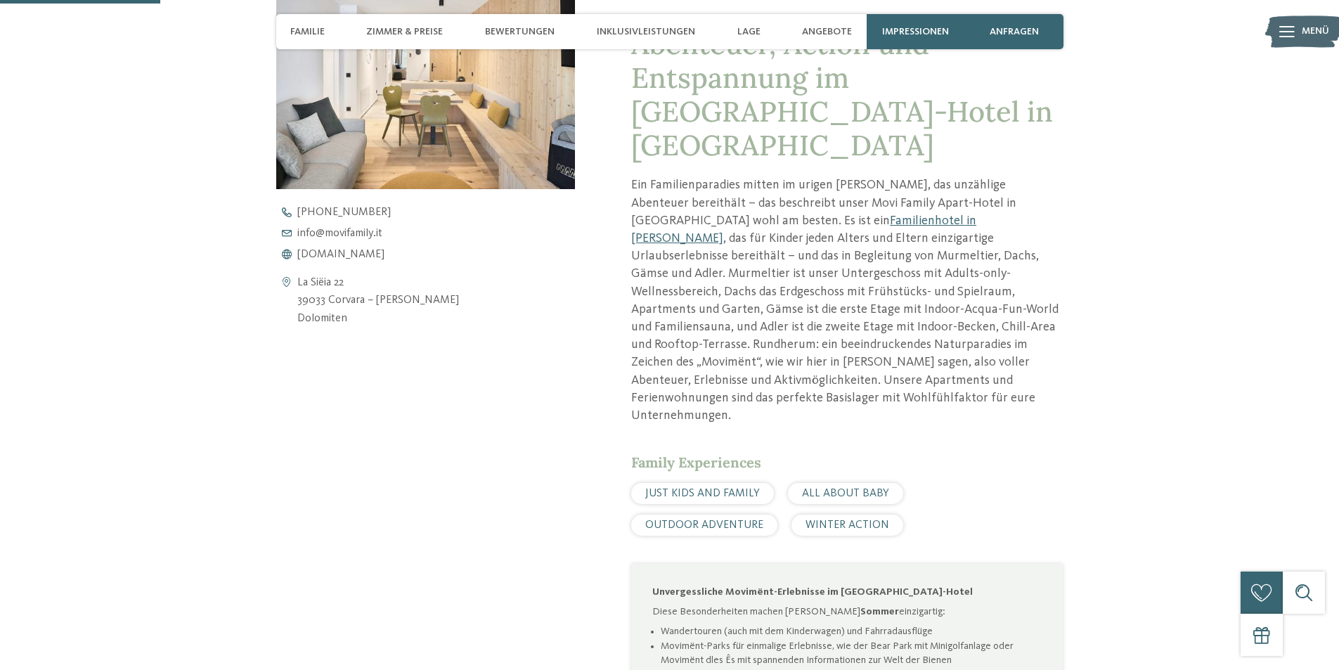
scroll to position [583, 0]
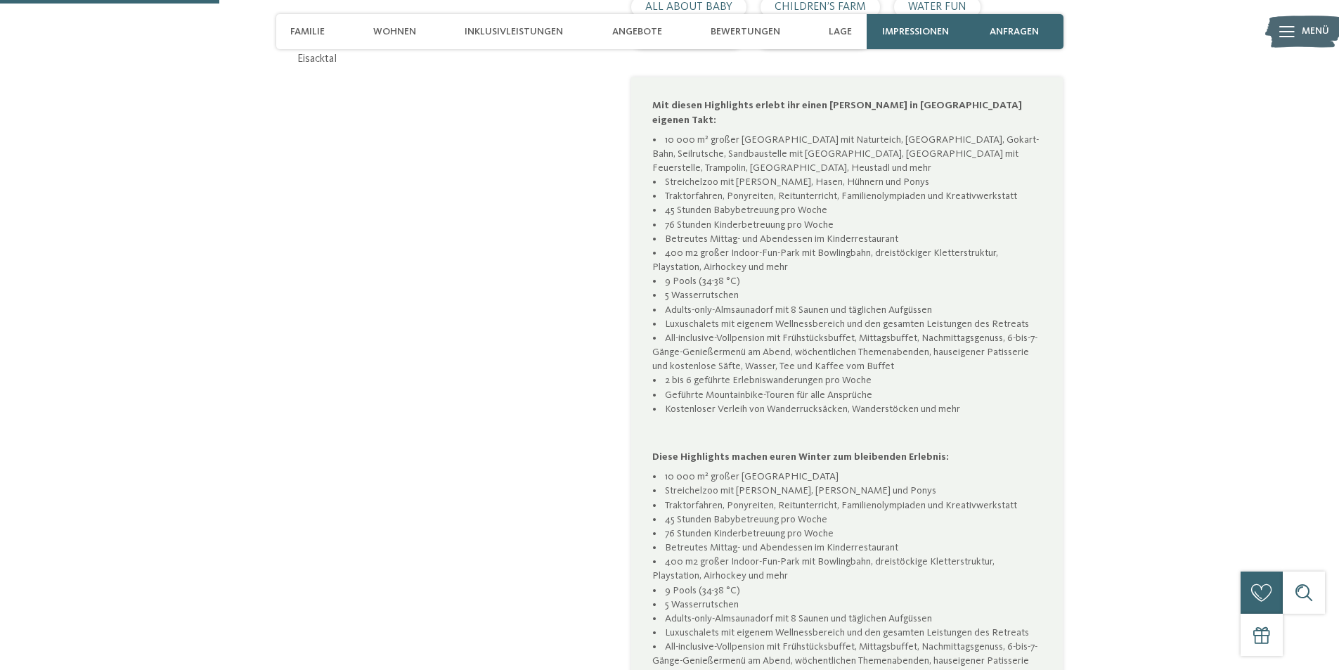
scroll to position [843, 0]
